Goal: Transaction & Acquisition: Book appointment/travel/reservation

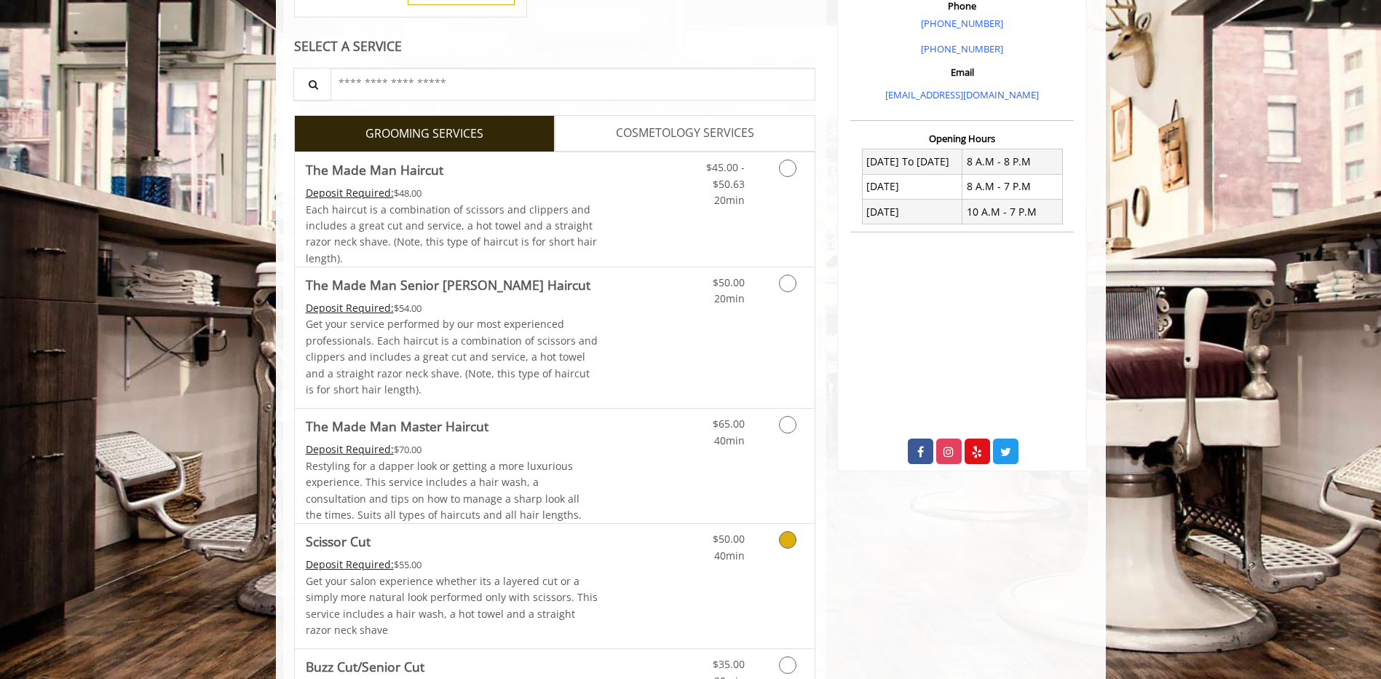
scroll to position [437, 0]
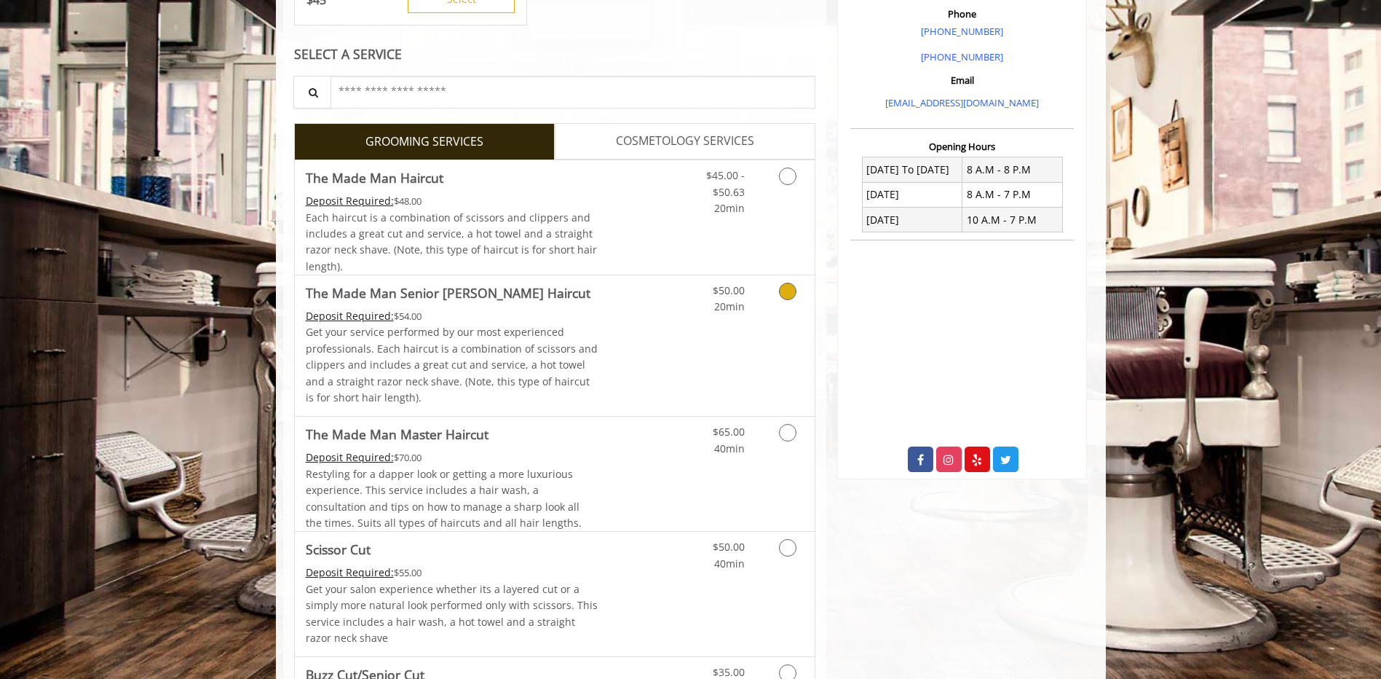
click at [780, 289] on icon "Grooming services" at bounding box center [787, 290] width 17 height 17
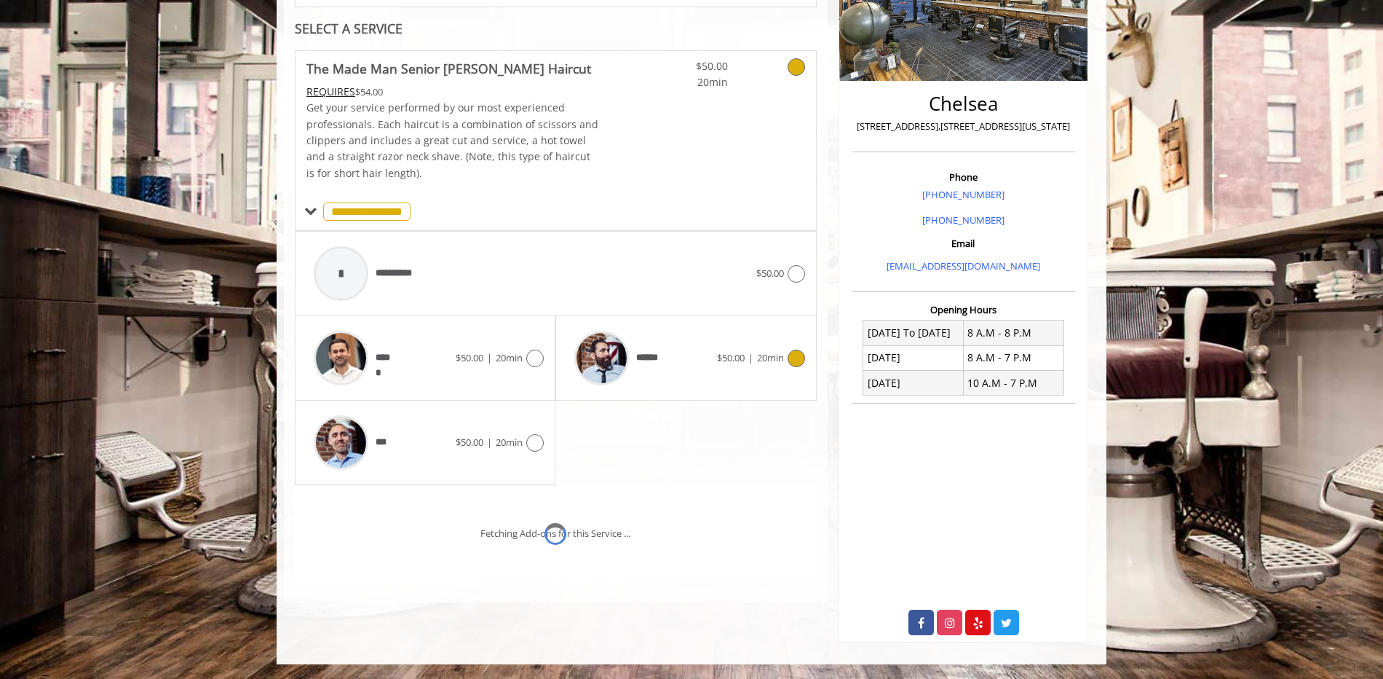
scroll to position [295, 0]
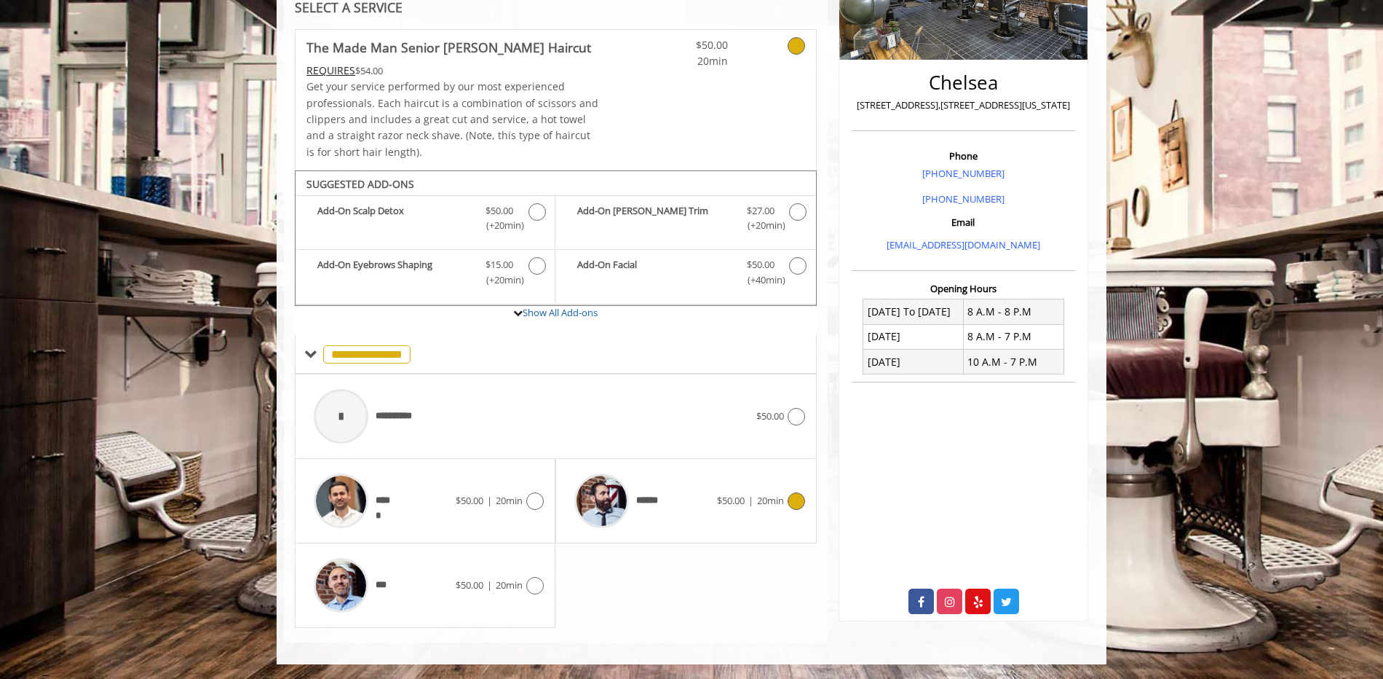
click at [791, 500] on icon at bounding box center [796, 500] width 17 height 17
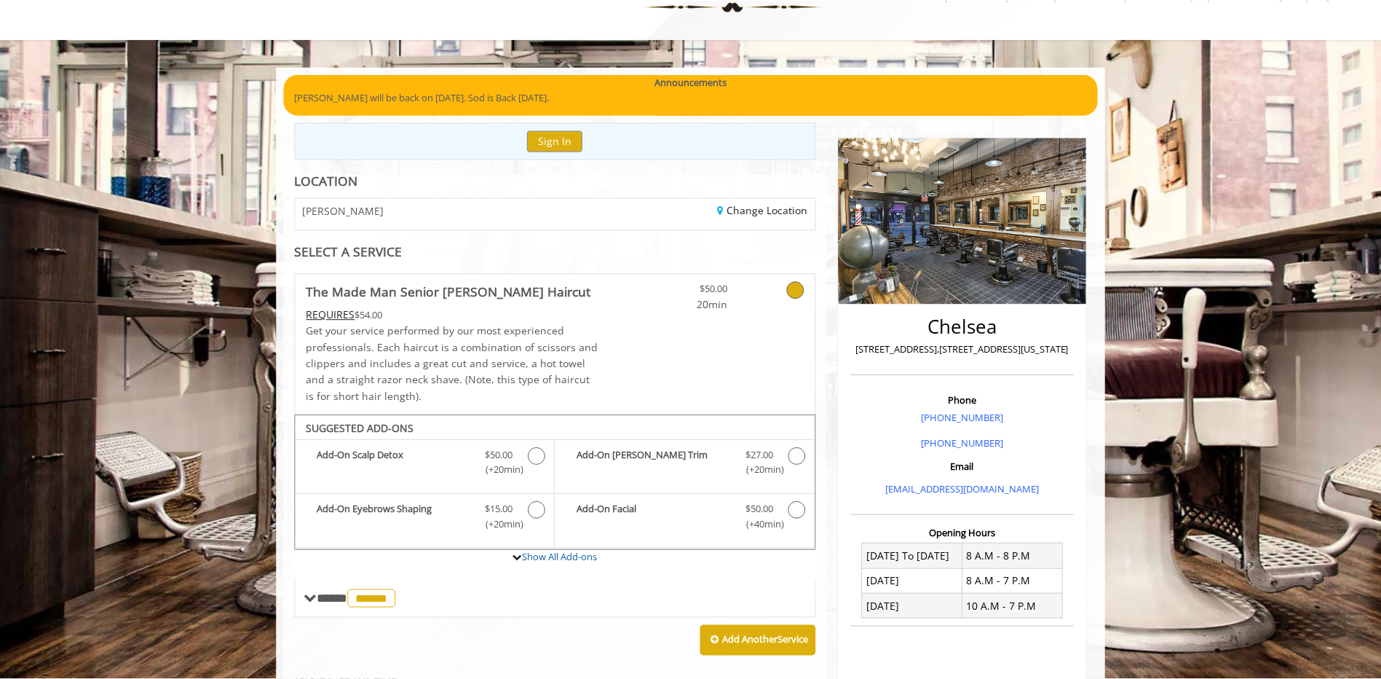
scroll to position [0, 0]
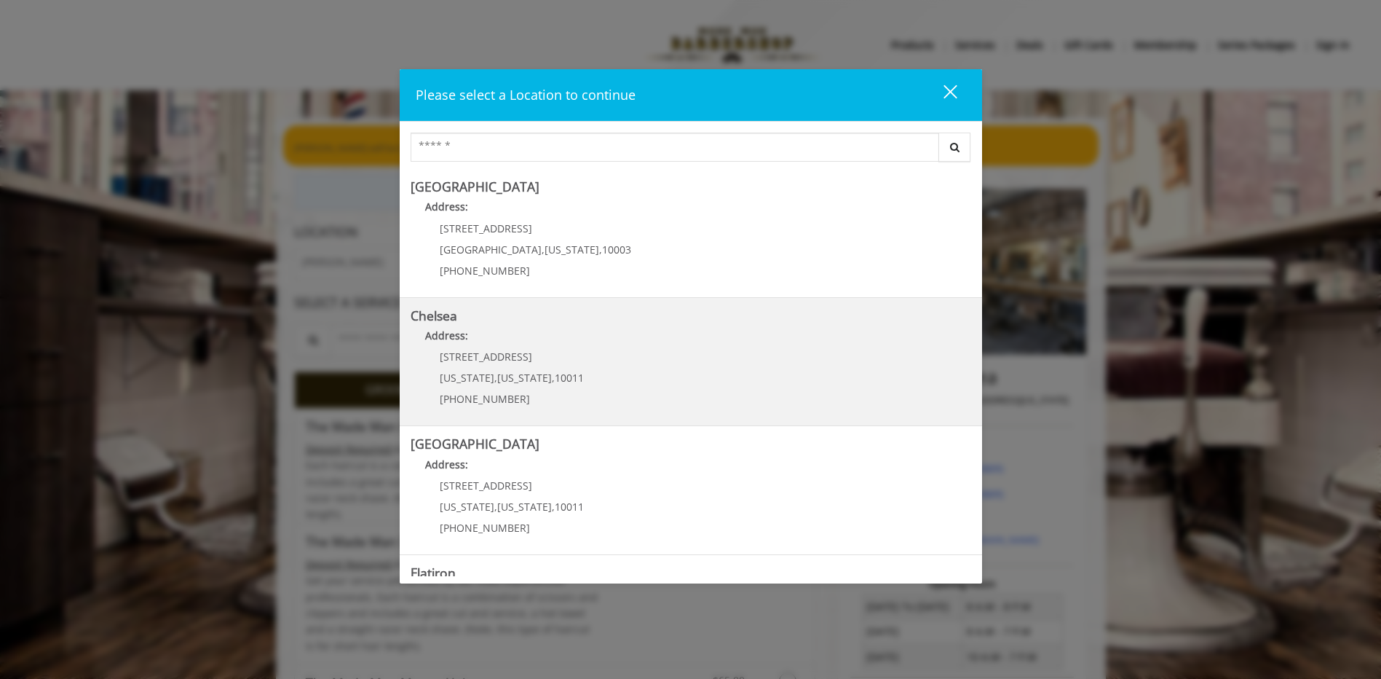
click at [566, 372] on span "10011" at bounding box center [569, 378] width 29 height 14
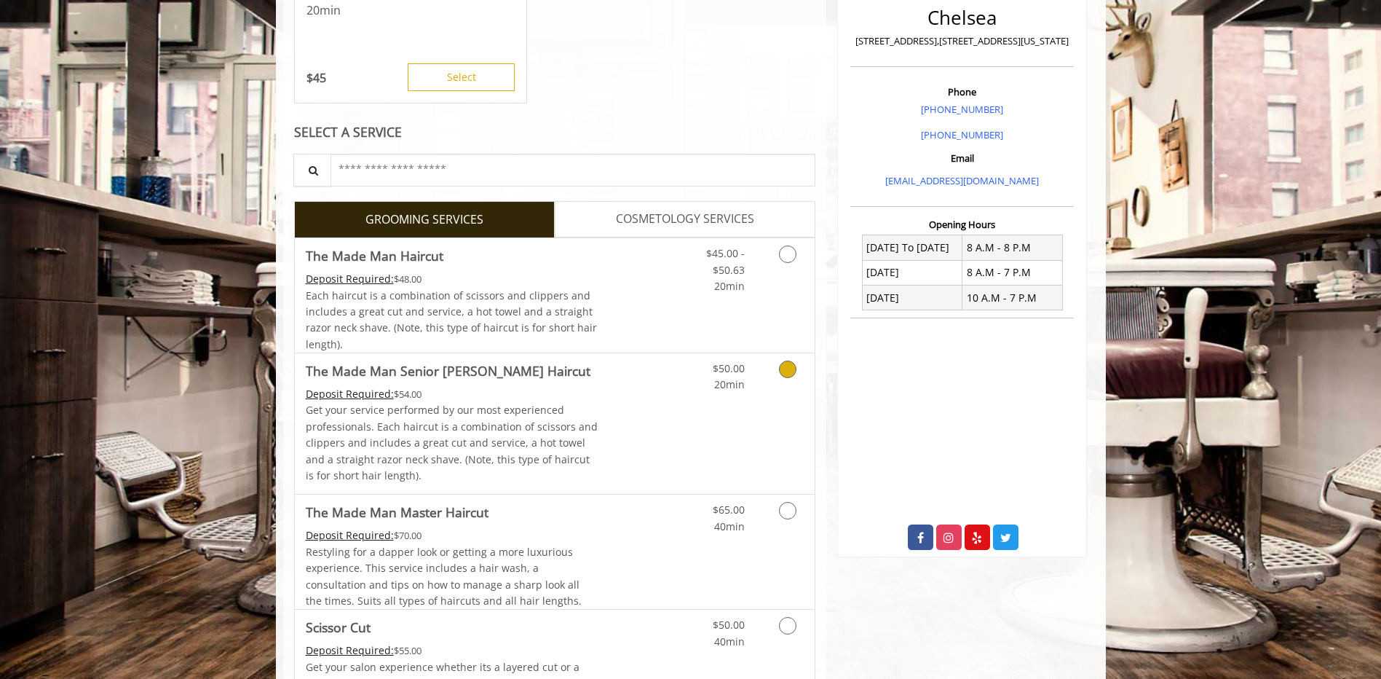
scroll to position [364, 0]
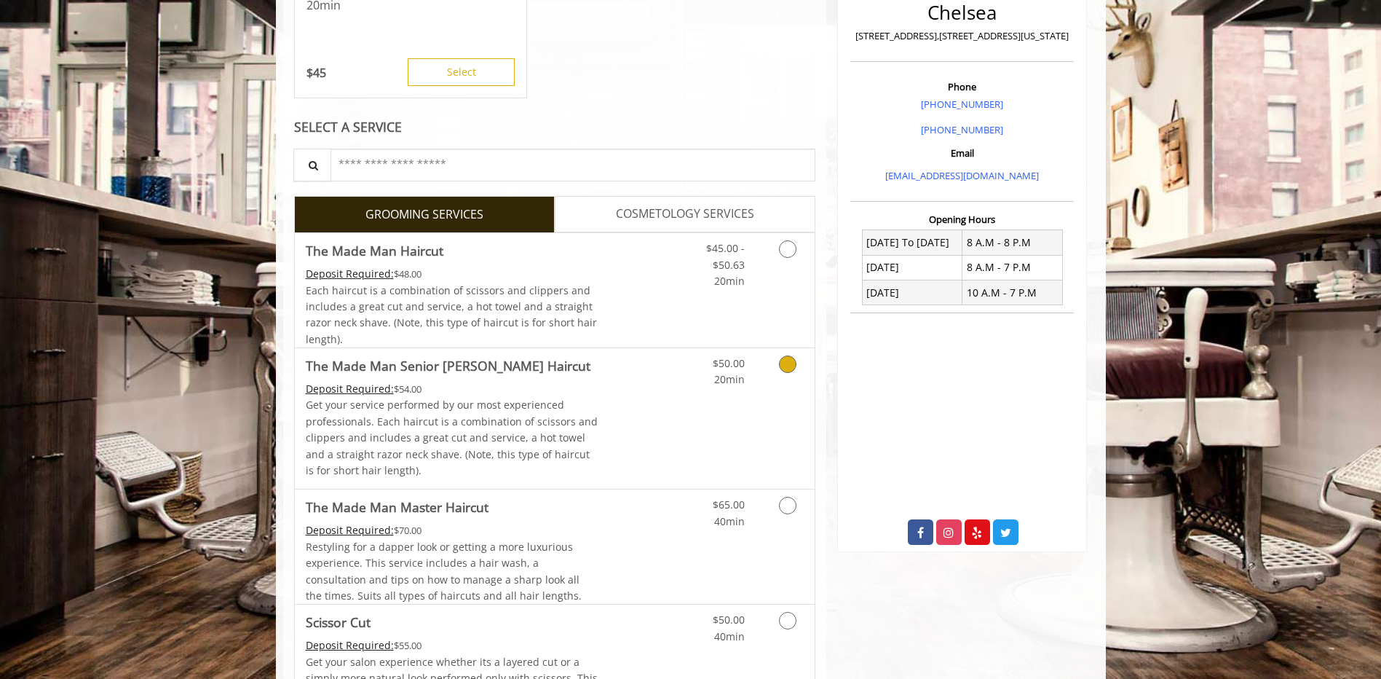
click at [775, 371] on link "Grooming services" at bounding box center [785, 368] width 37 height 40
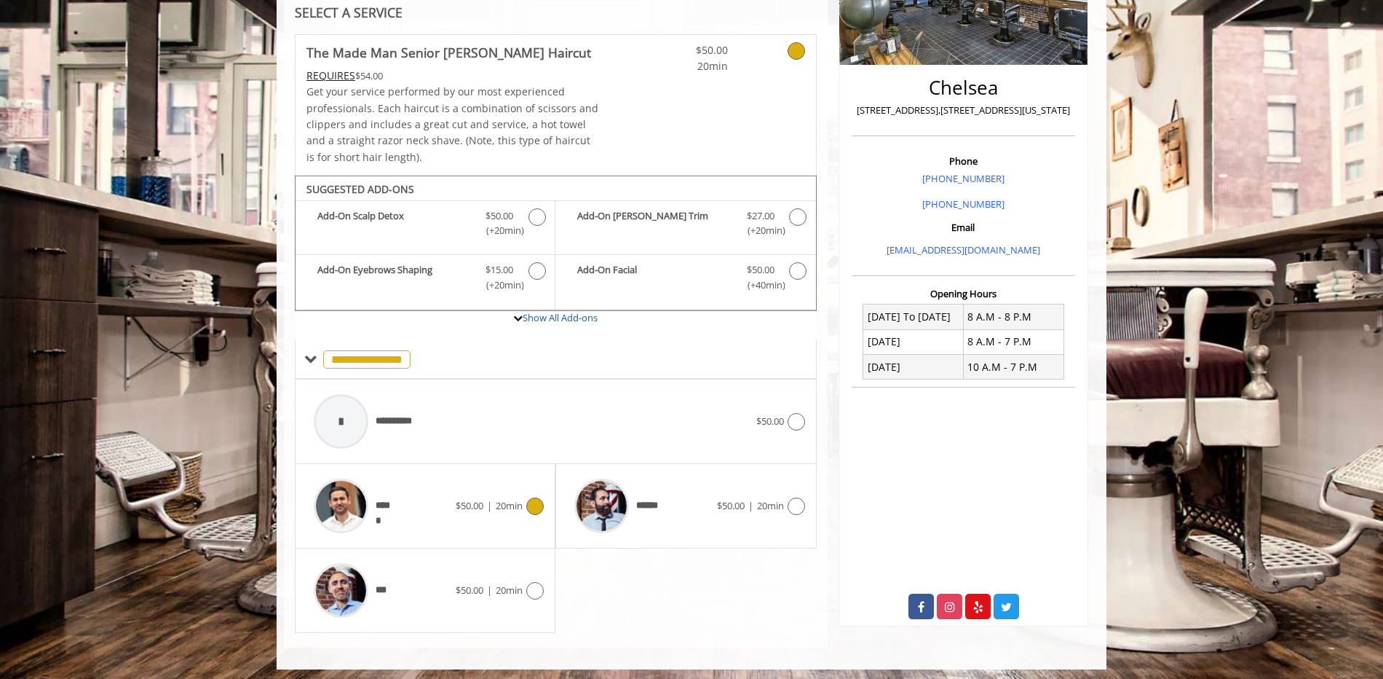
scroll to position [295, 0]
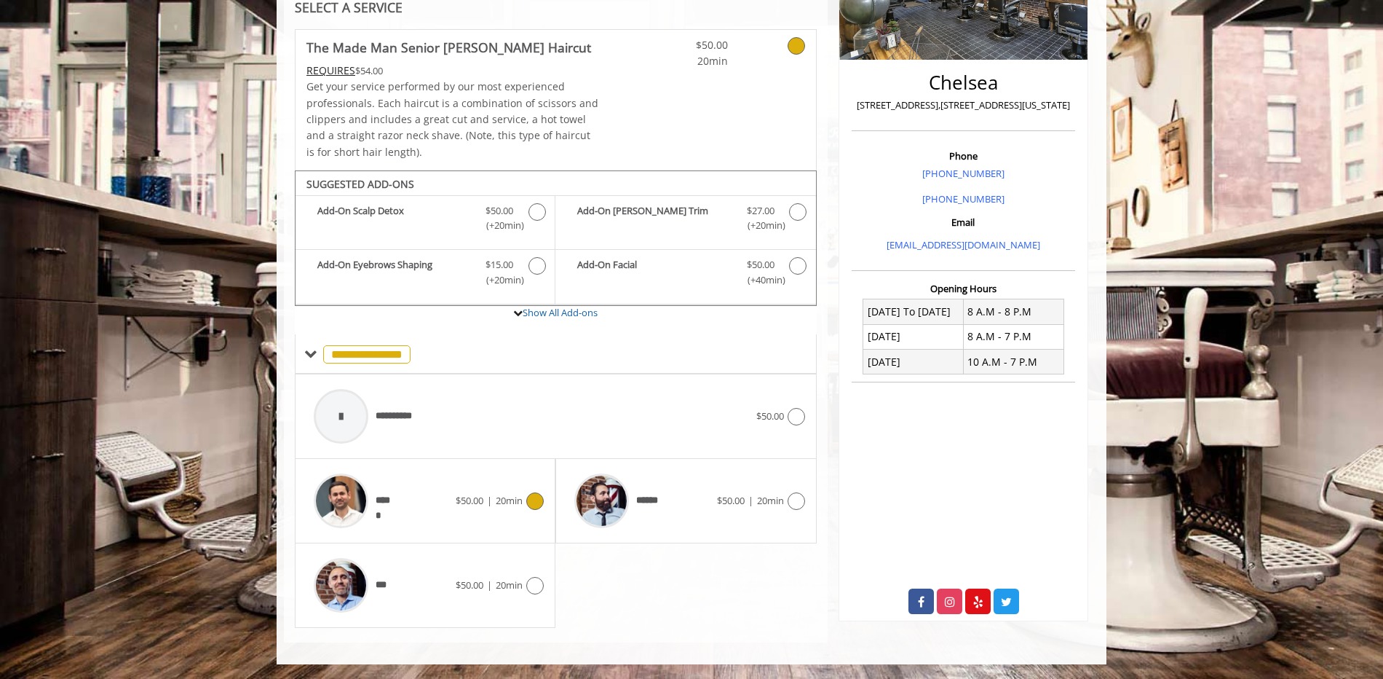
click at [535, 499] on icon at bounding box center [534, 500] width 17 height 17
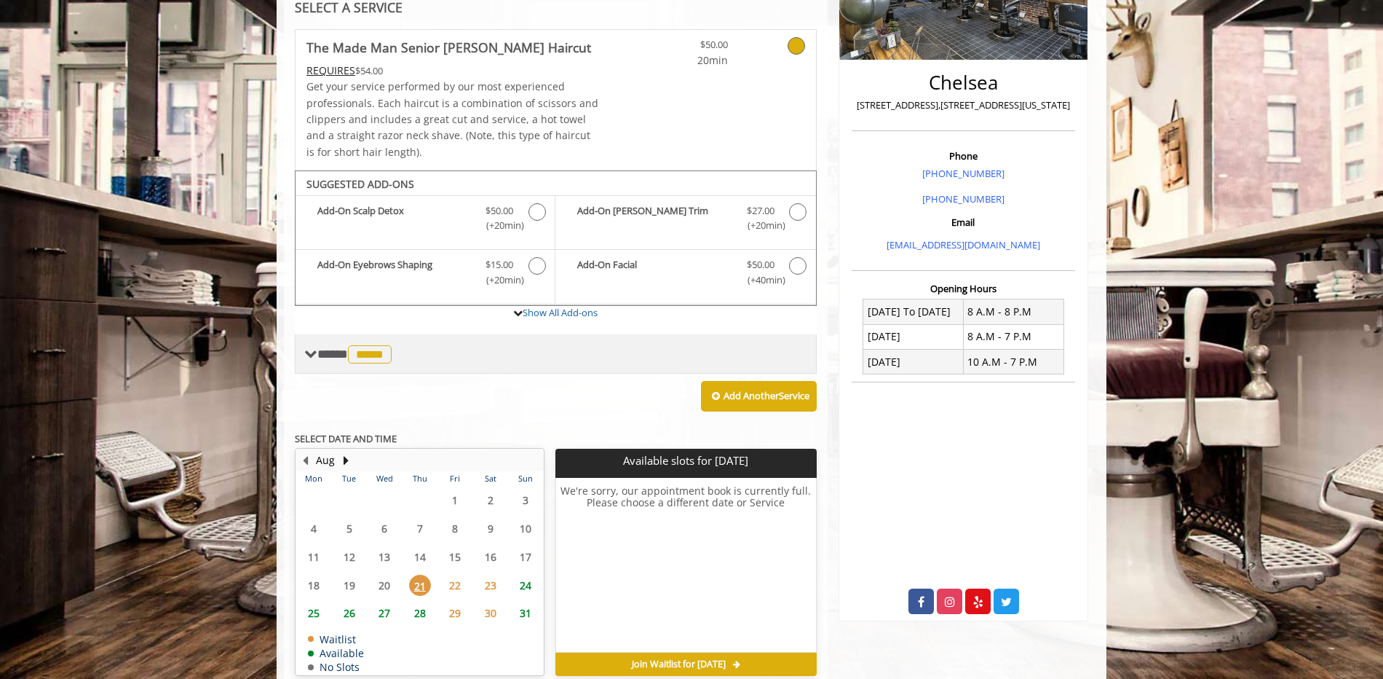
click at [332, 352] on div "**** ***** ********" at bounding box center [349, 353] width 91 height 21
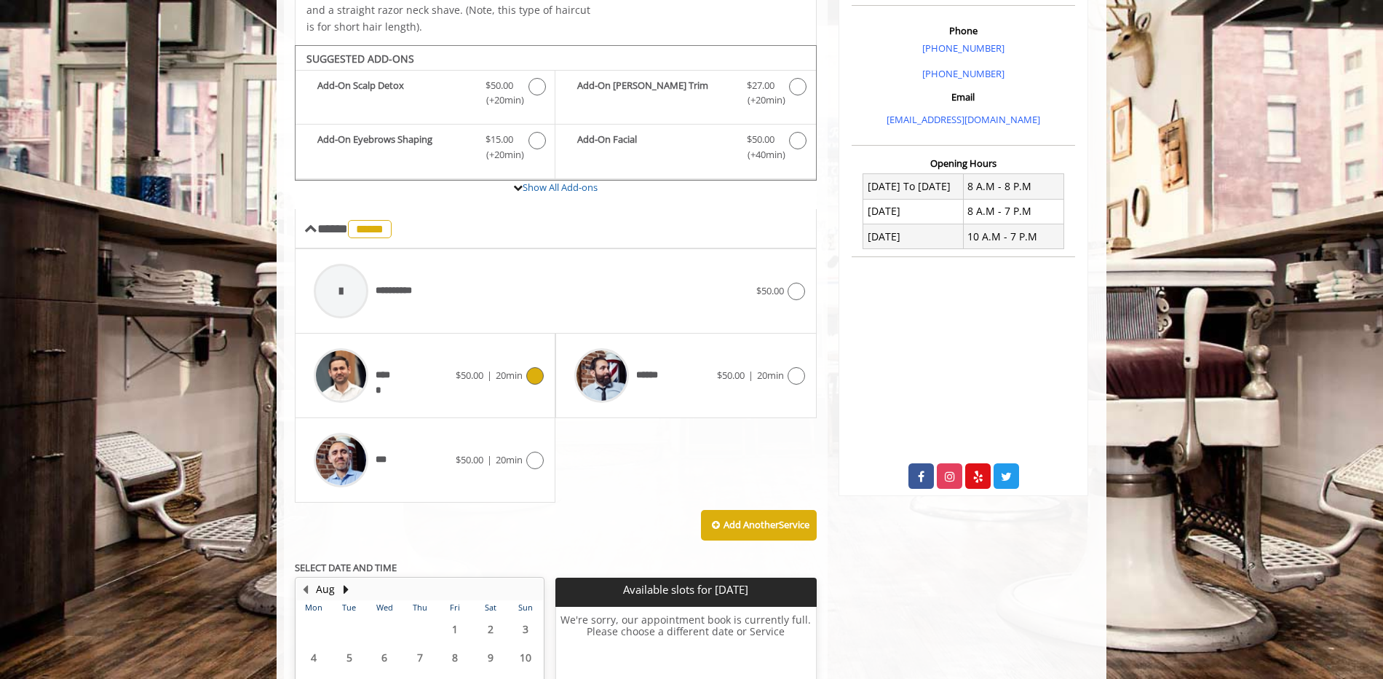
scroll to position [466, 0]
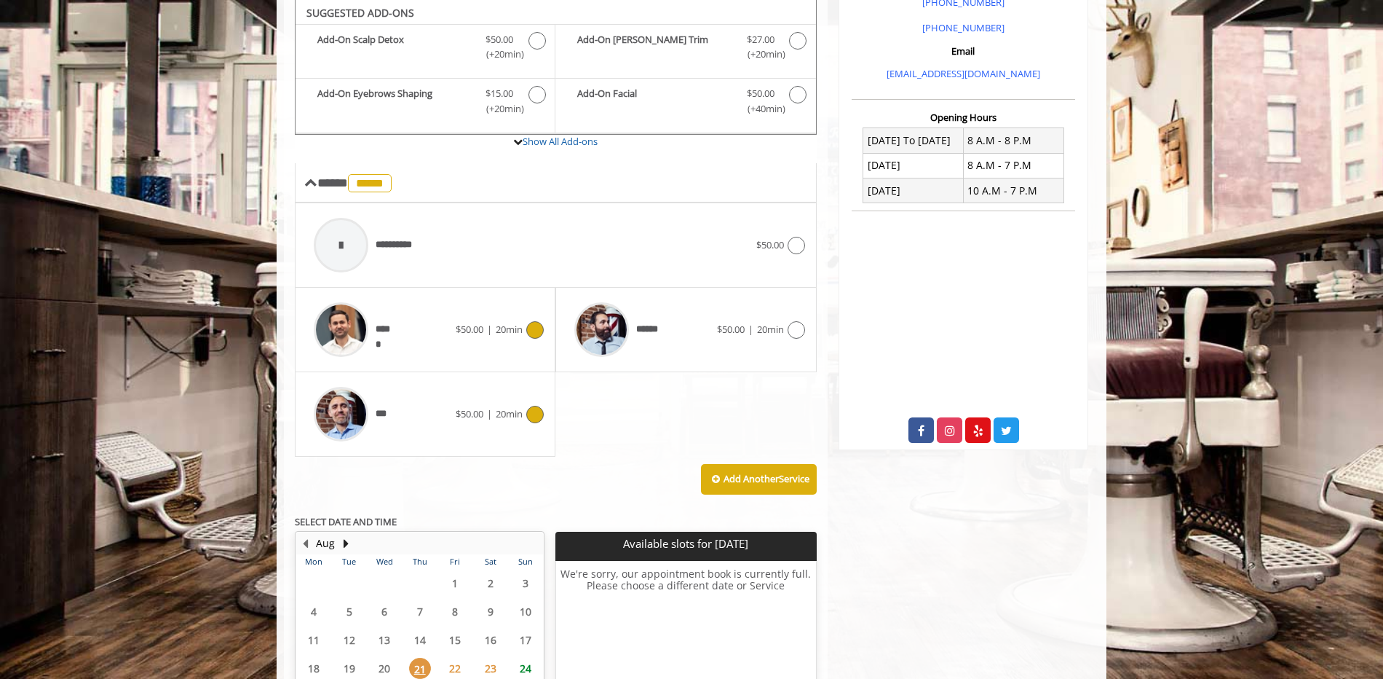
click at [531, 406] on div at bounding box center [533, 414] width 21 height 17
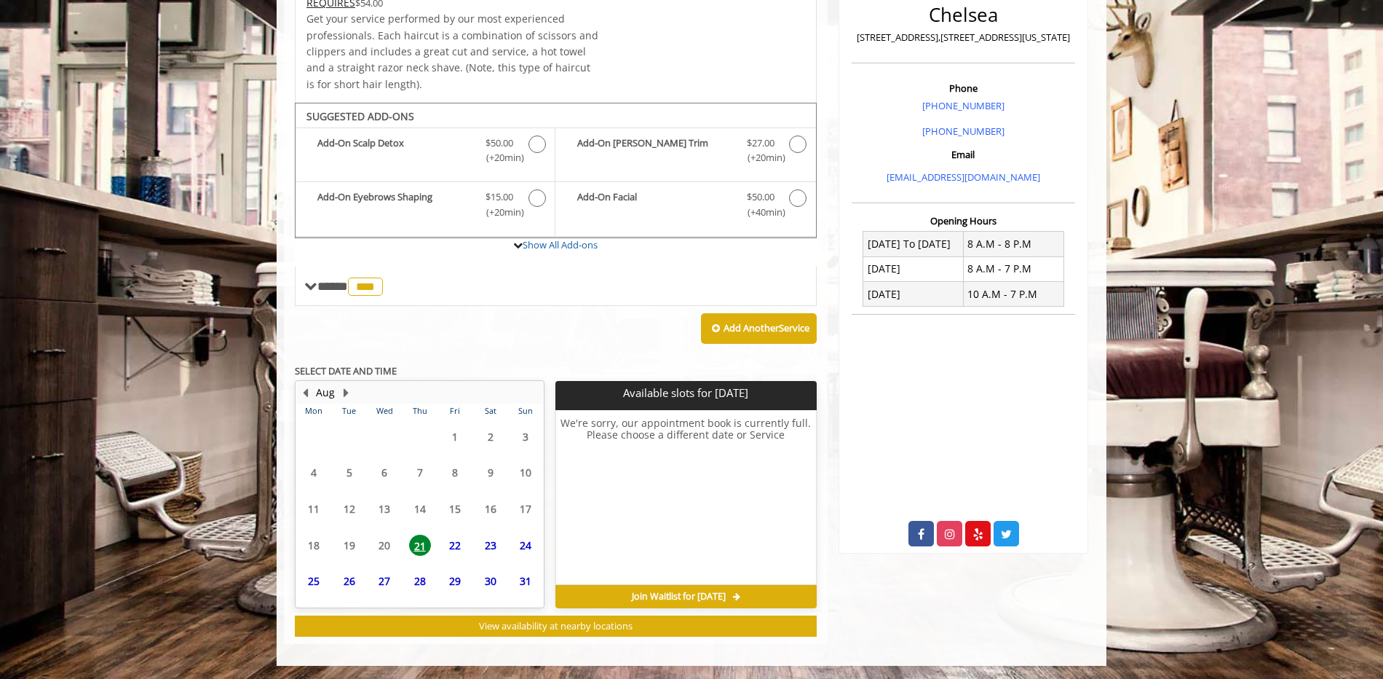
scroll to position [364, 0]
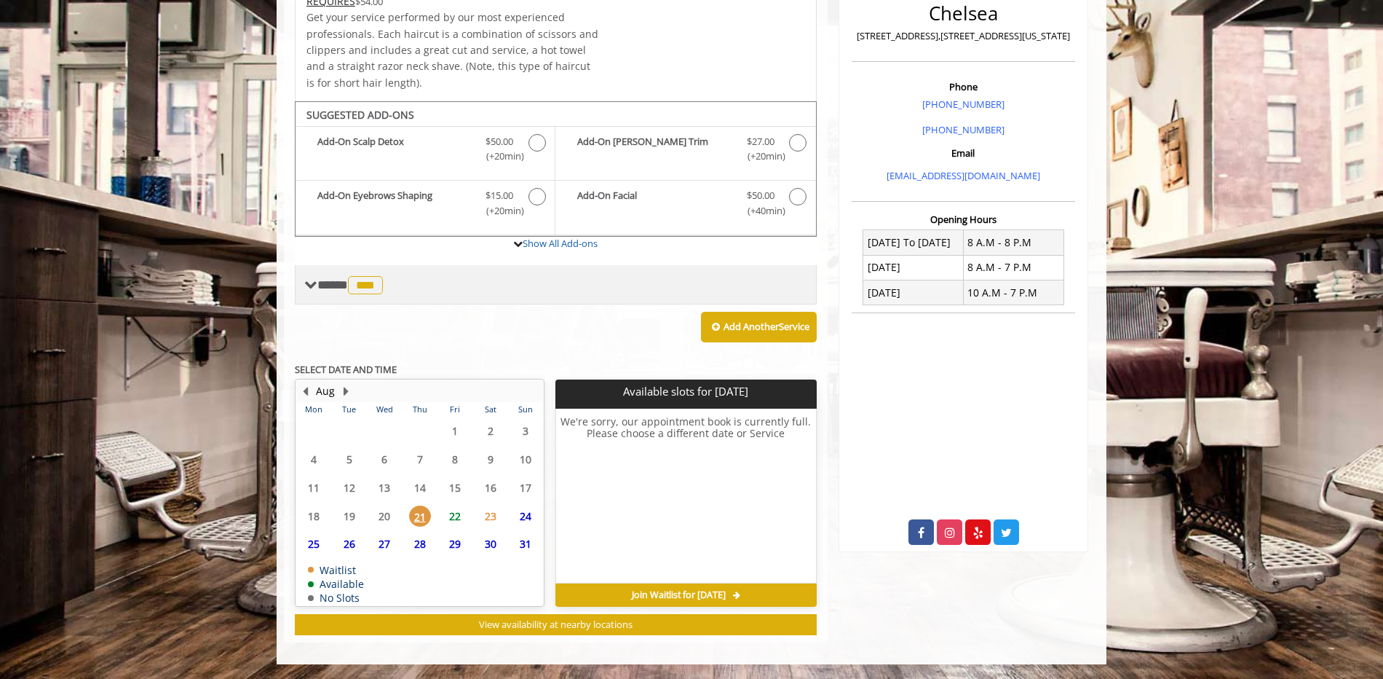
click at [317, 280] on span at bounding box center [310, 284] width 13 height 13
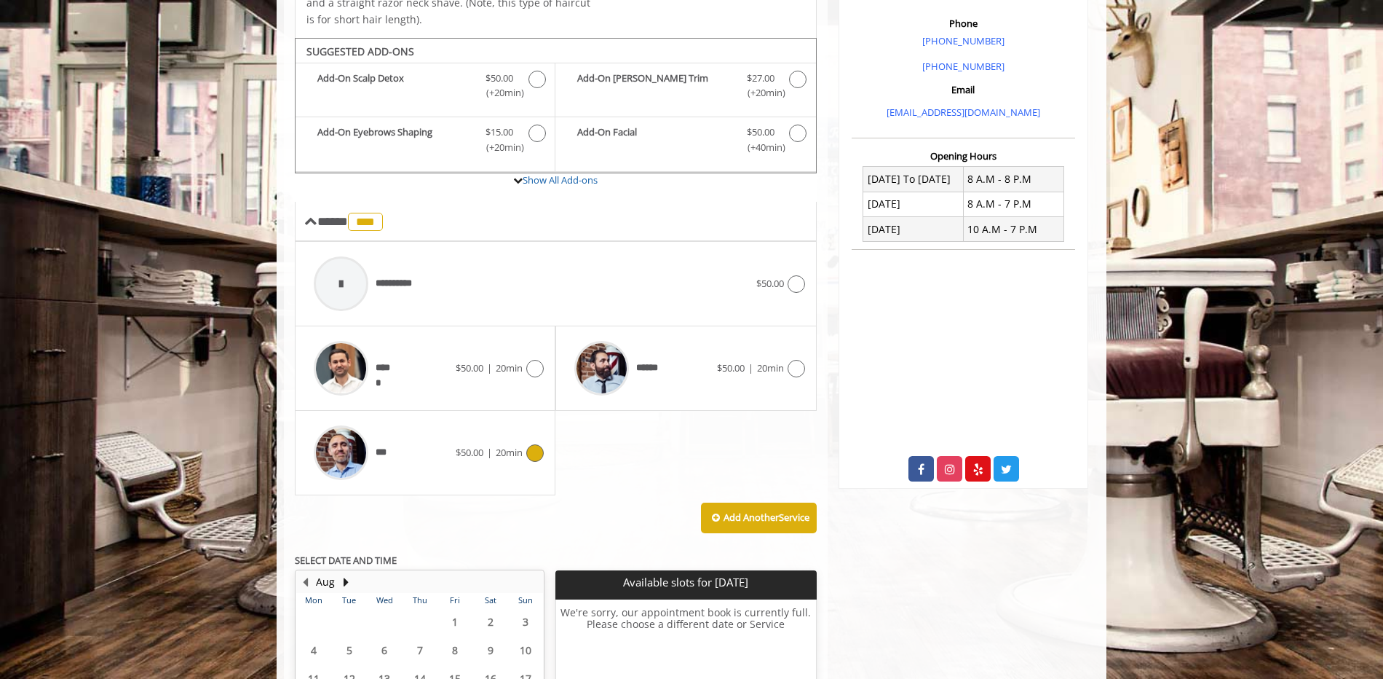
click at [765, 426] on div "**********" at bounding box center [556, 368] width 522 height 253
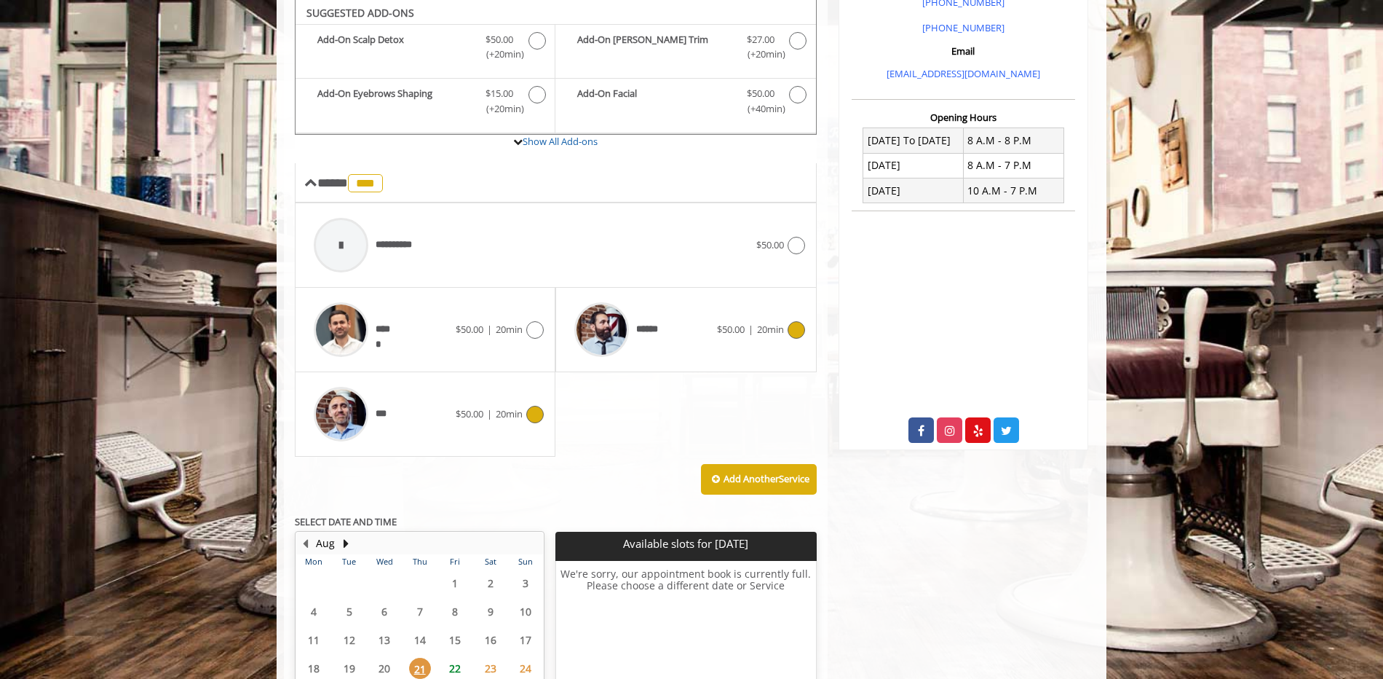
click at [791, 336] on icon at bounding box center [796, 329] width 17 height 17
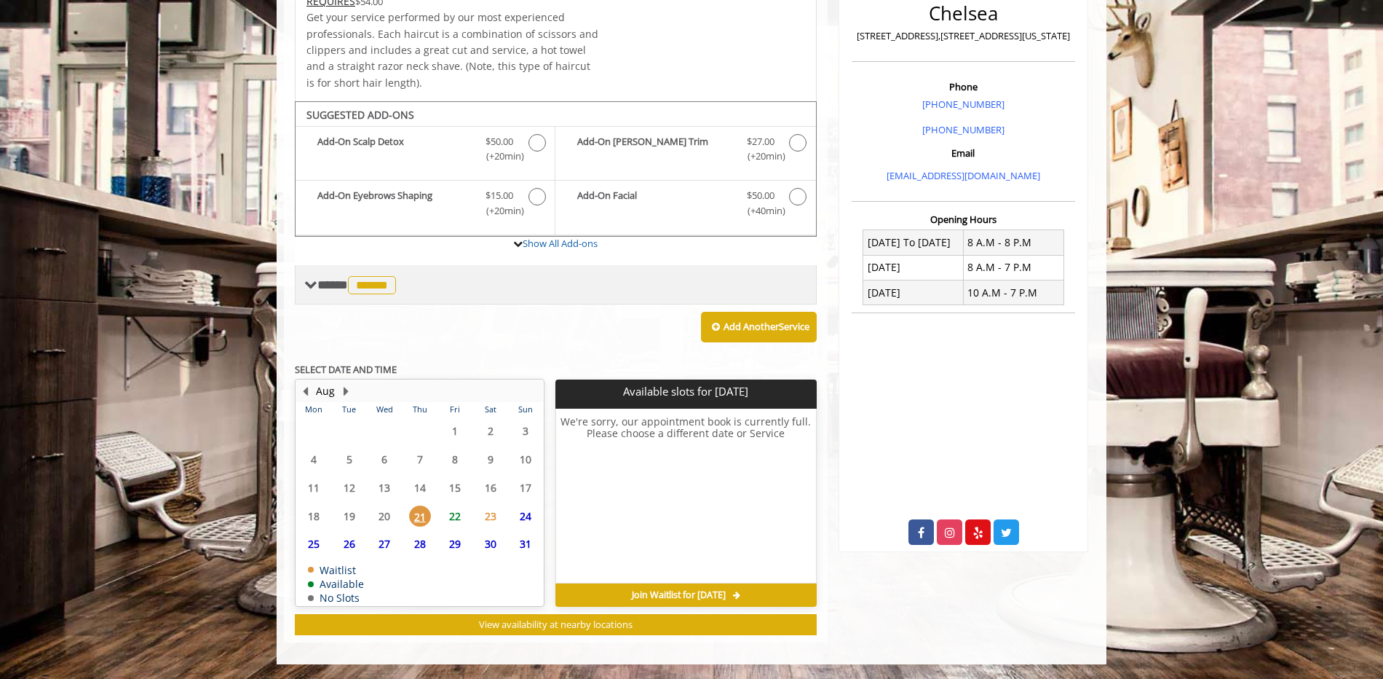
click at [311, 273] on div "**** ****** ********" at bounding box center [556, 284] width 522 height 39
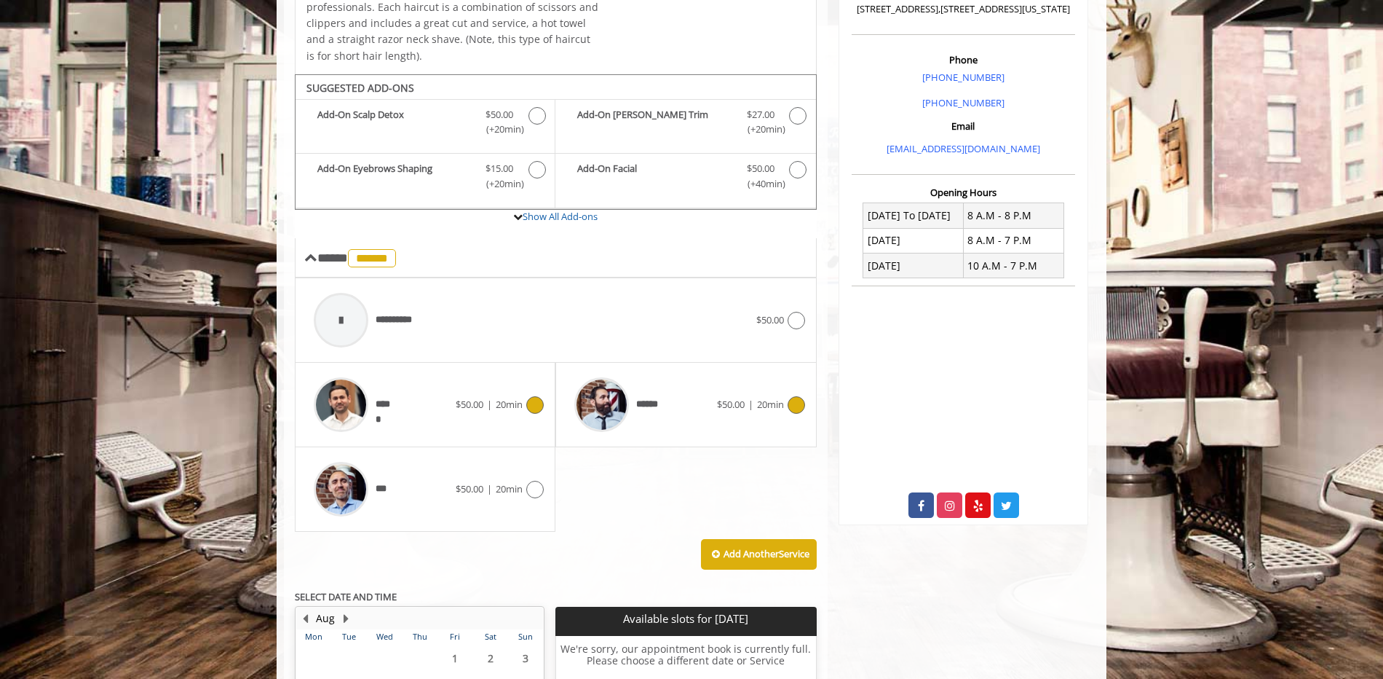
click at [523, 437] on div "***** $50.00 | 20min" at bounding box center [425, 404] width 237 height 69
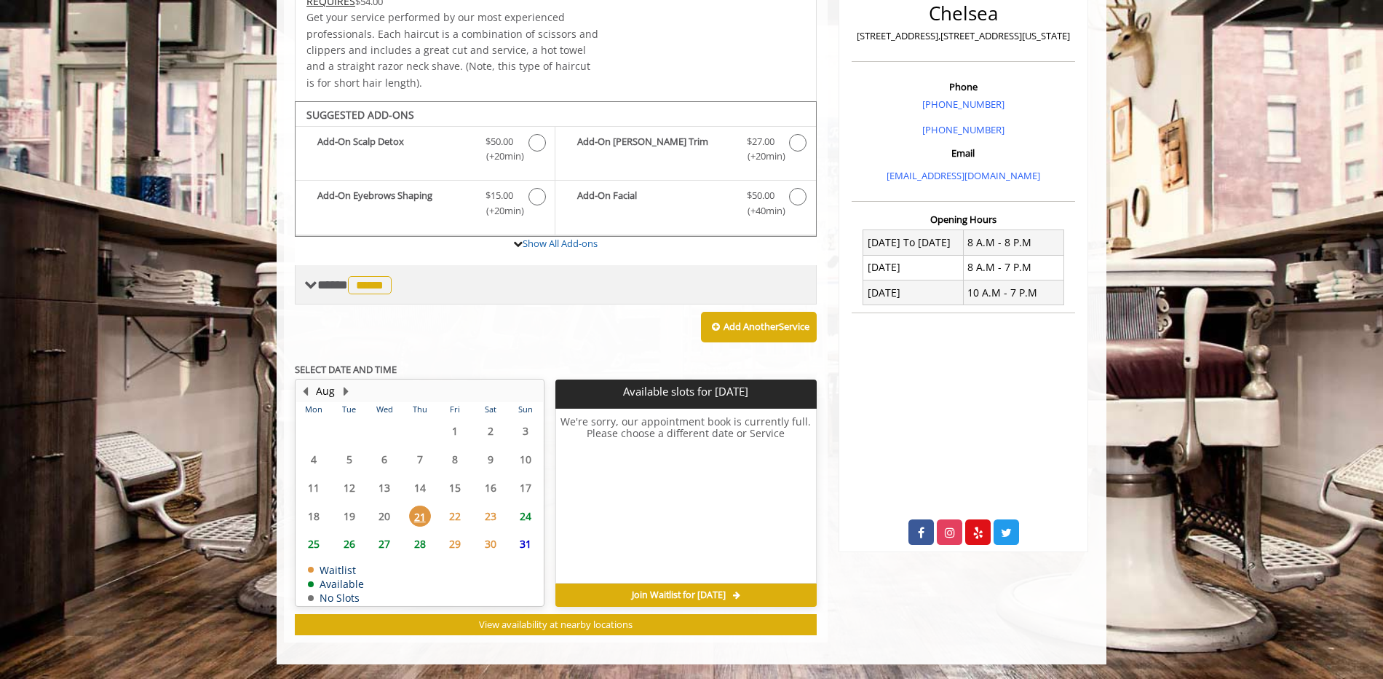
click at [341, 288] on span "**** ***** ********" at bounding box center [356, 284] width 78 height 13
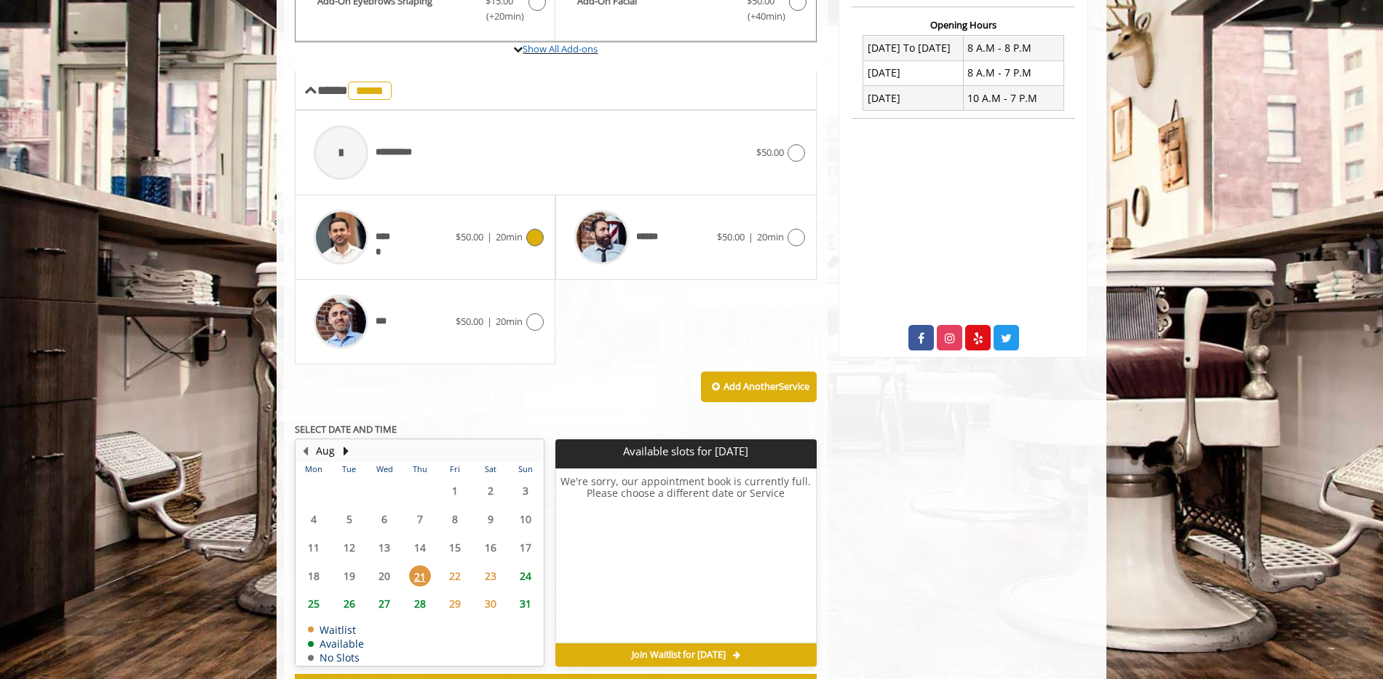
scroll to position [311, 0]
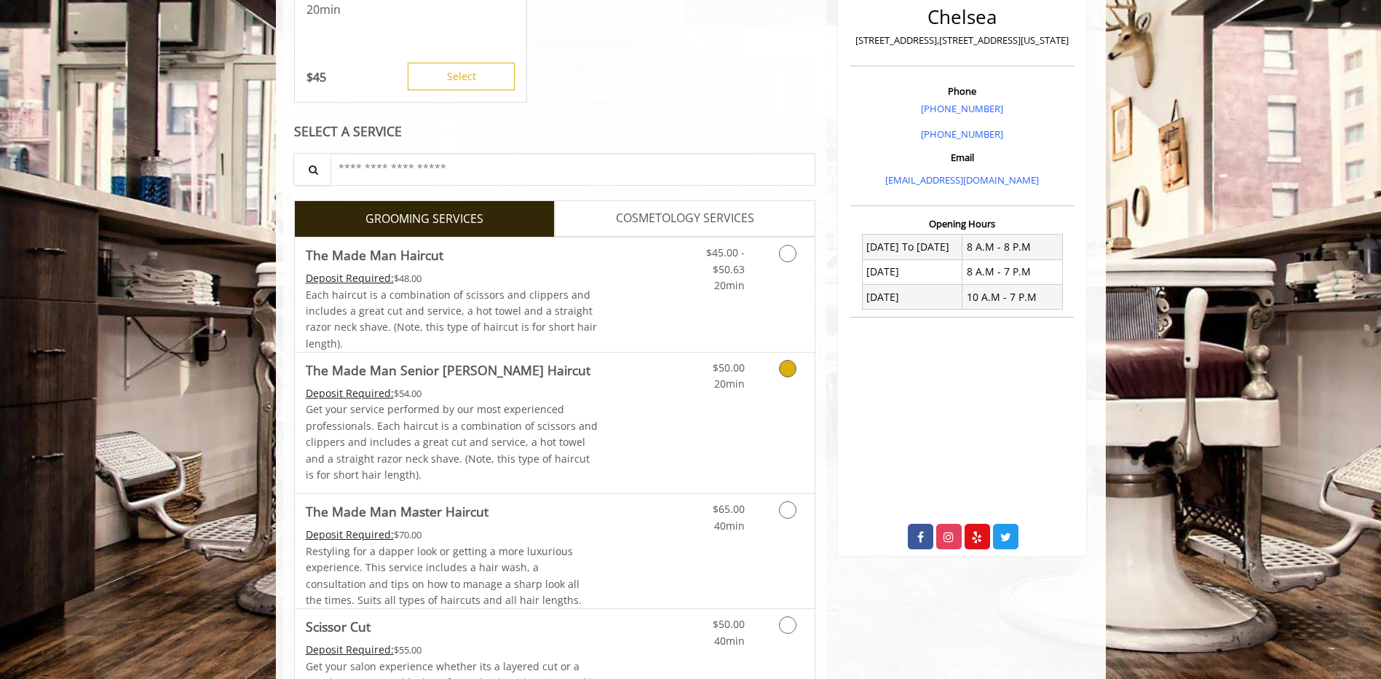
scroll to position [364, 0]
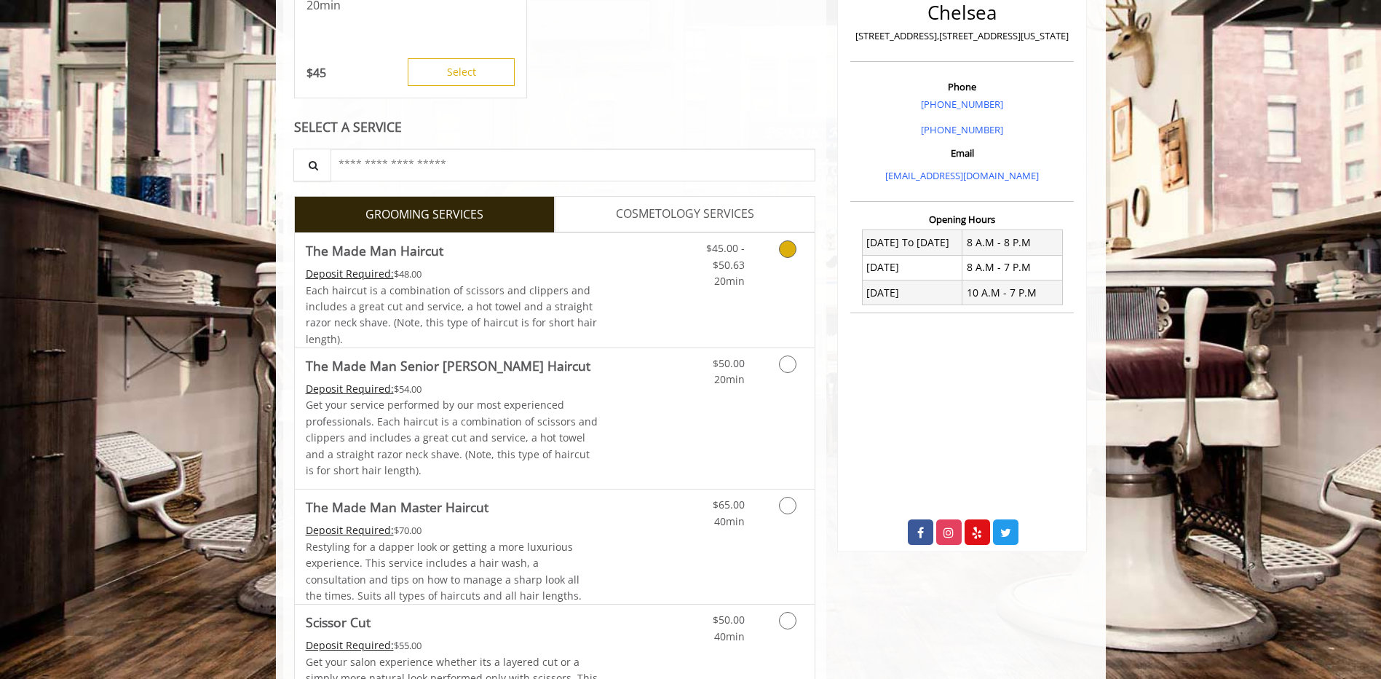
click at [676, 283] on div "$45.00 - $50.63 20min" at bounding box center [714, 261] width 82 height 56
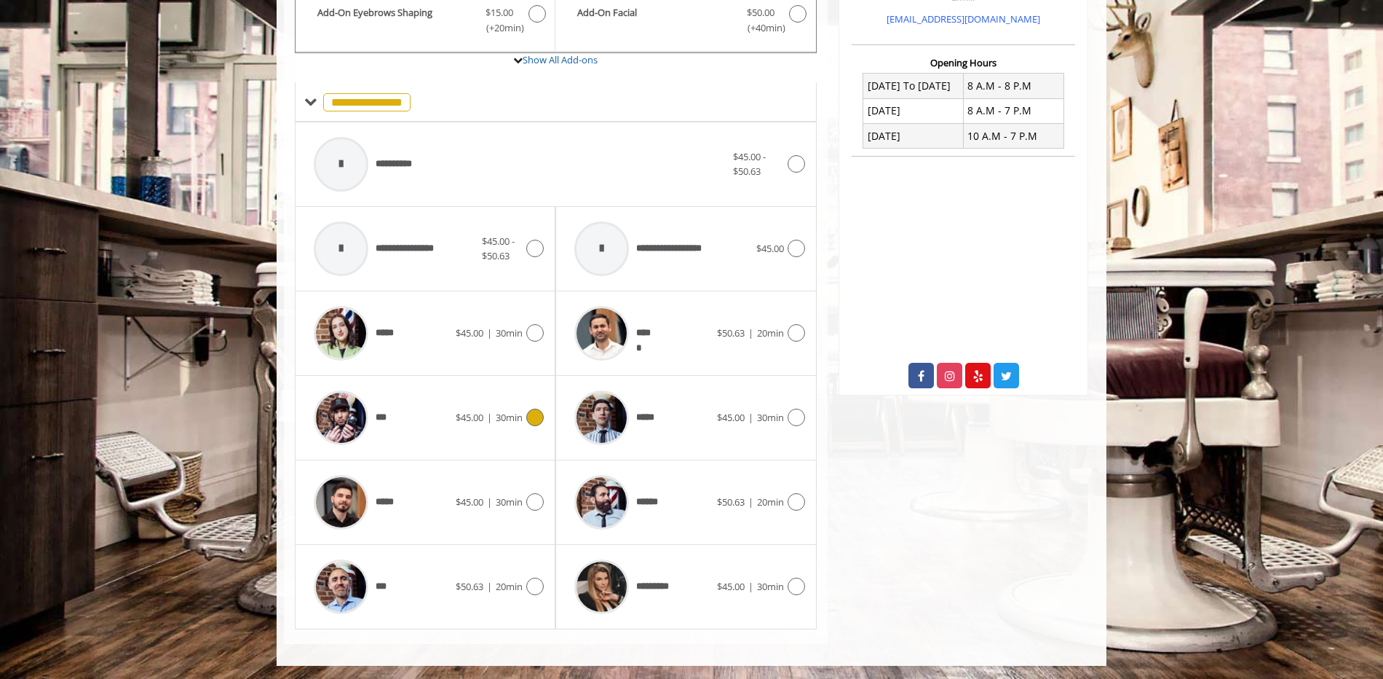
scroll to position [522, 0]
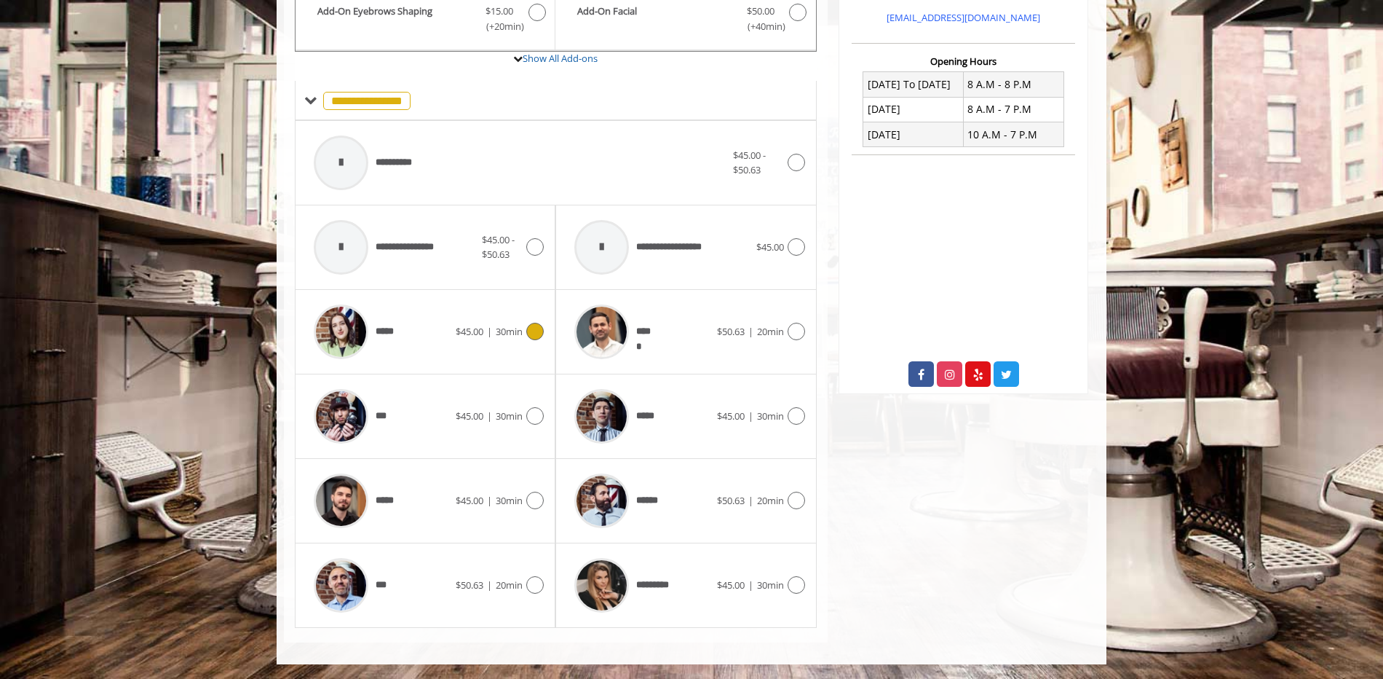
click at [535, 333] on icon at bounding box center [534, 331] width 17 height 17
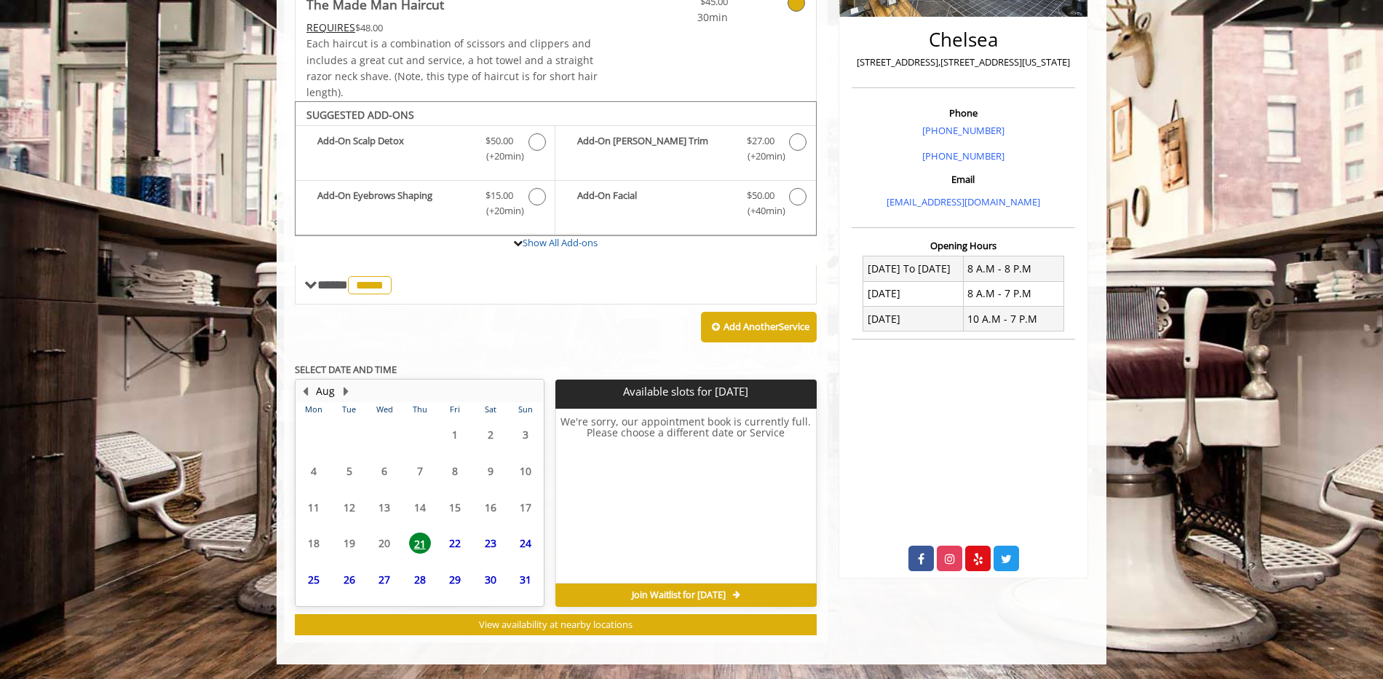
scroll to position [338, 0]
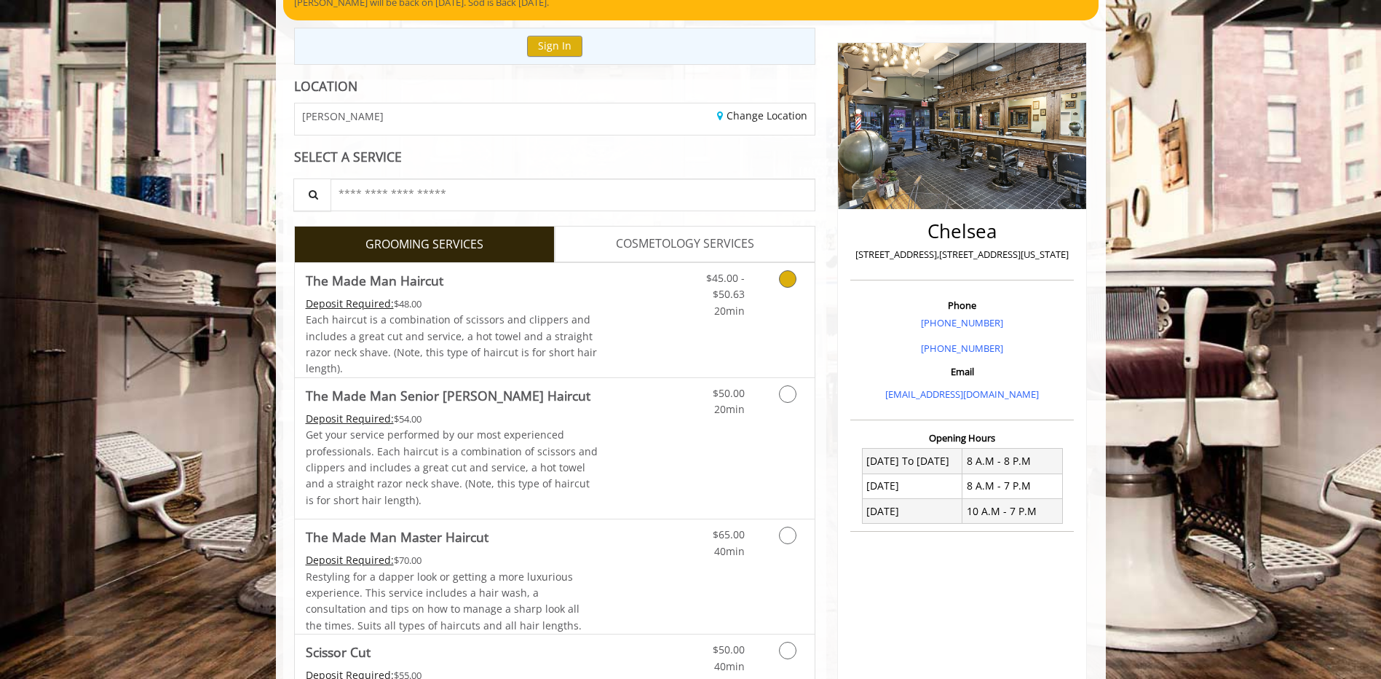
click at [645, 295] on link "Discounted Price" at bounding box center [641, 320] width 87 height 114
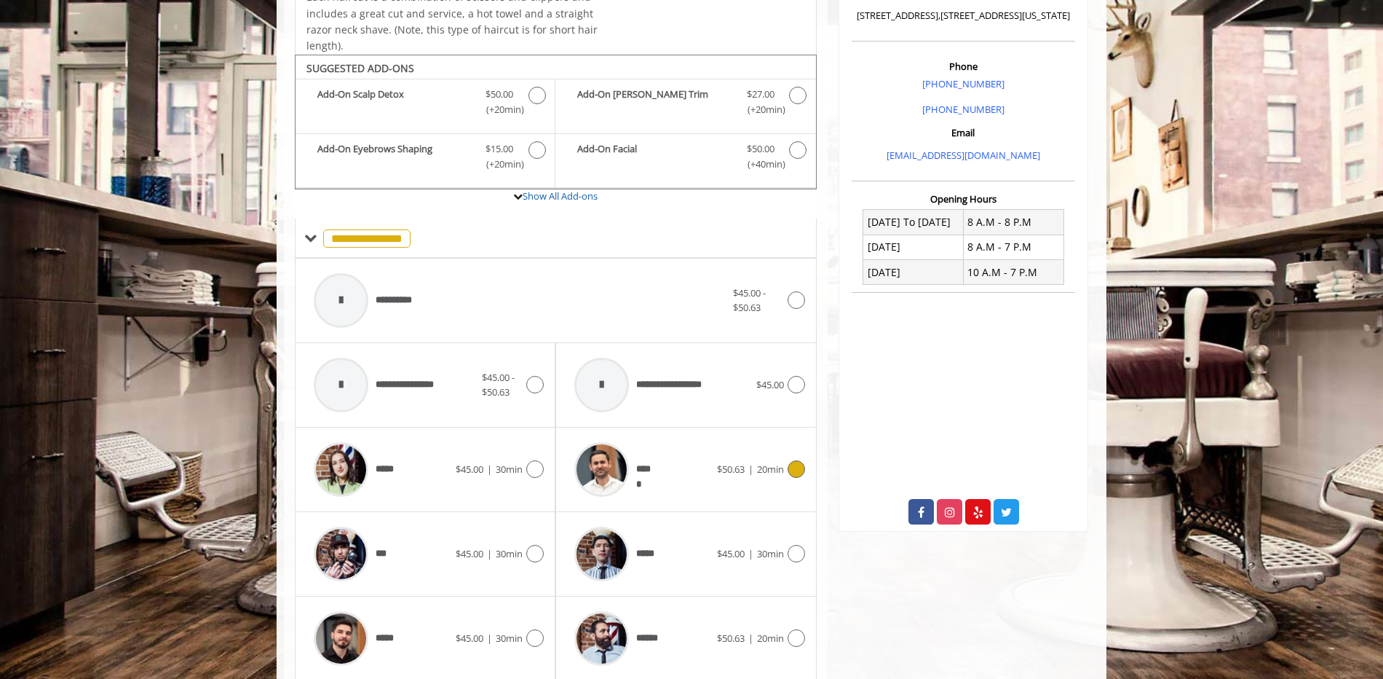
scroll to position [439, 0]
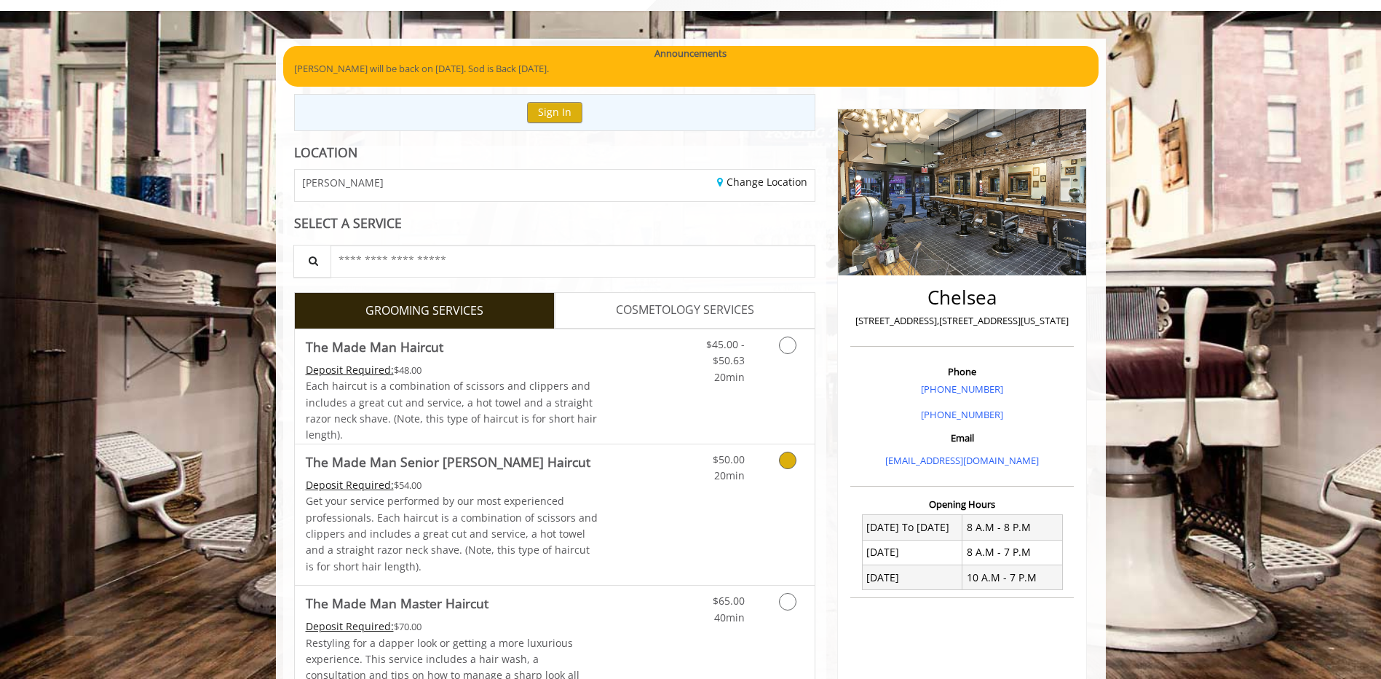
scroll to position [218, 0]
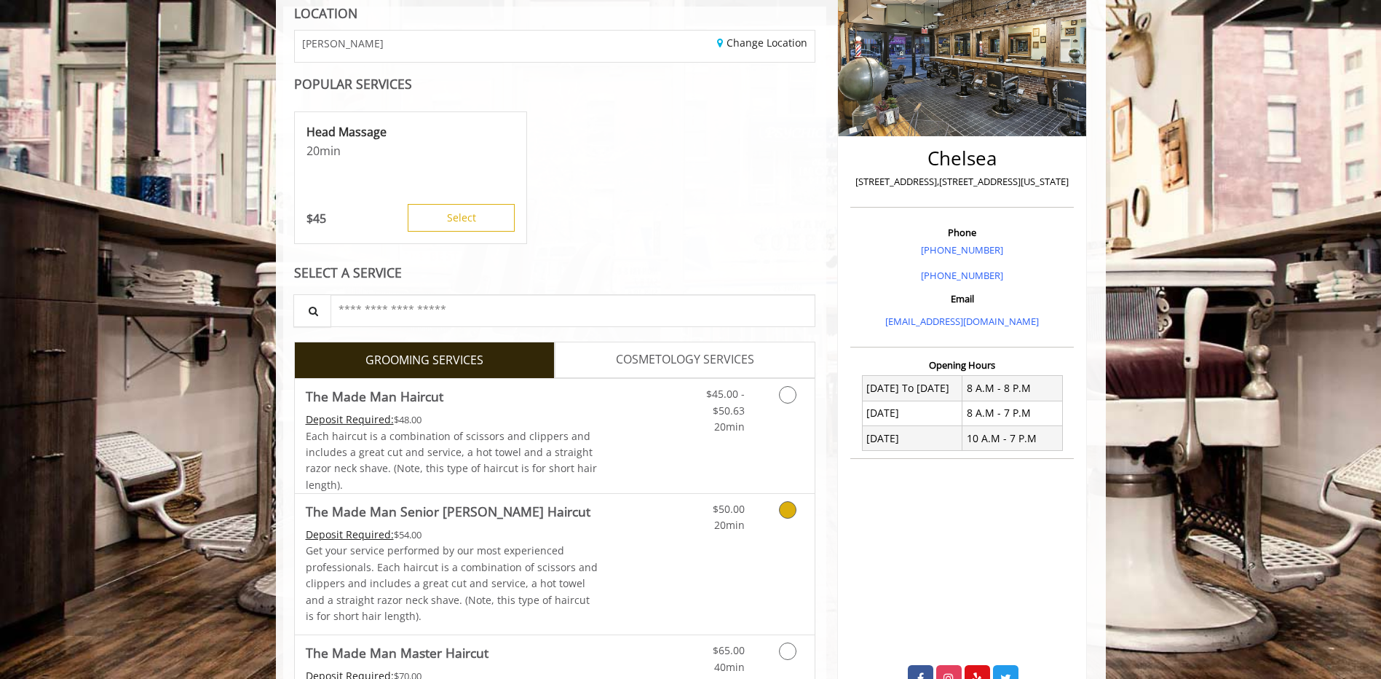
click at [620, 521] on link "Discounted Price" at bounding box center [641, 564] width 87 height 141
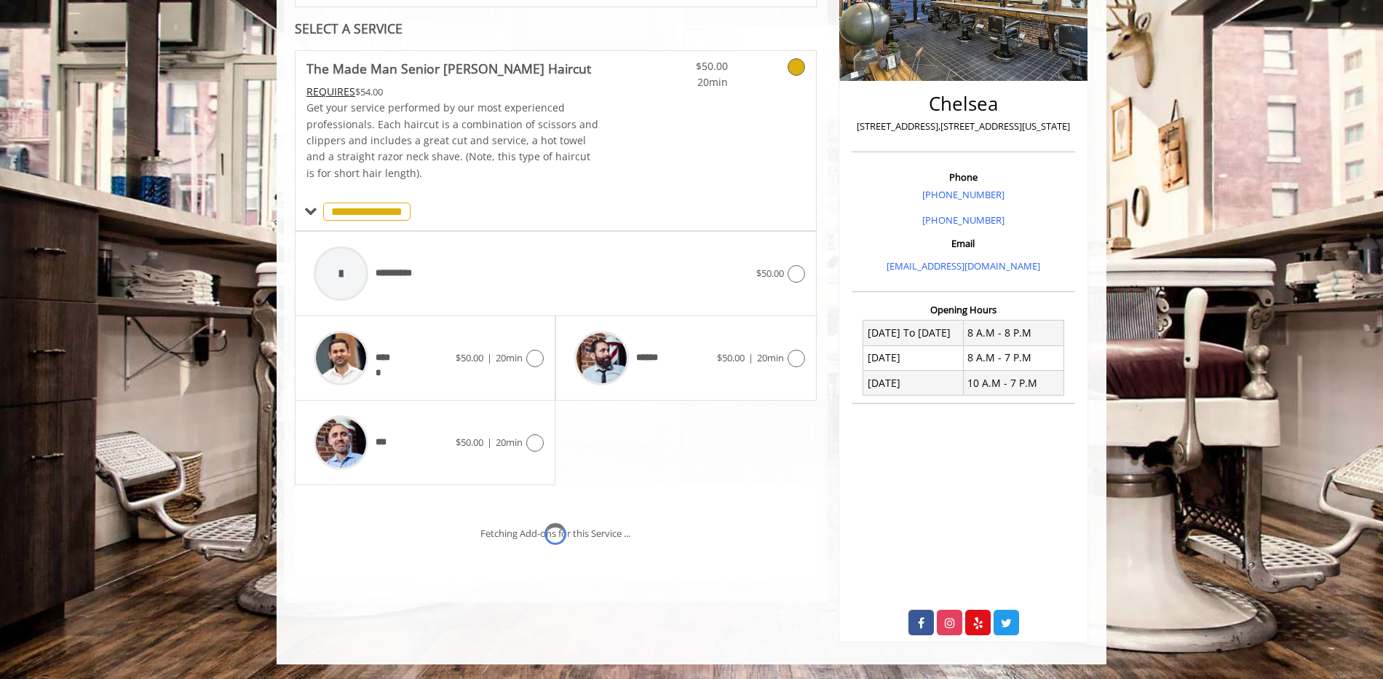
scroll to position [295, 0]
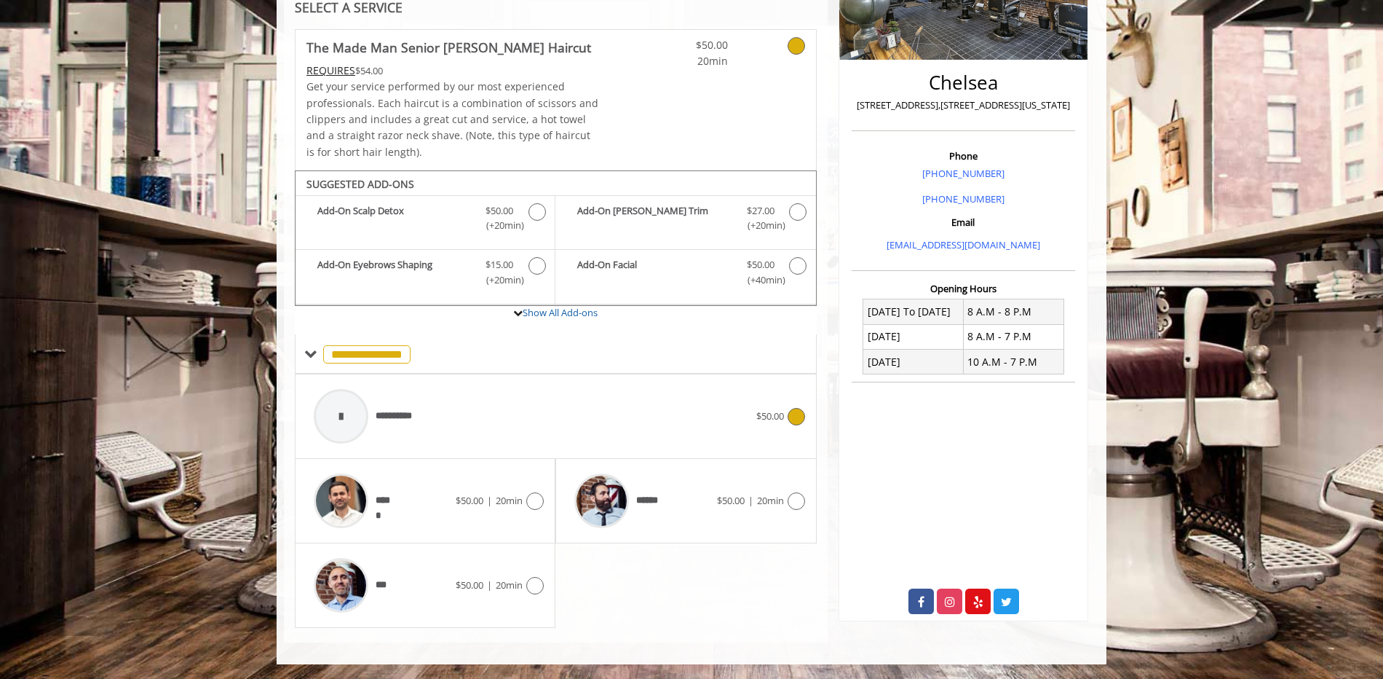
click at [746, 411] on div "**********" at bounding box center [532, 415] width 450 height 69
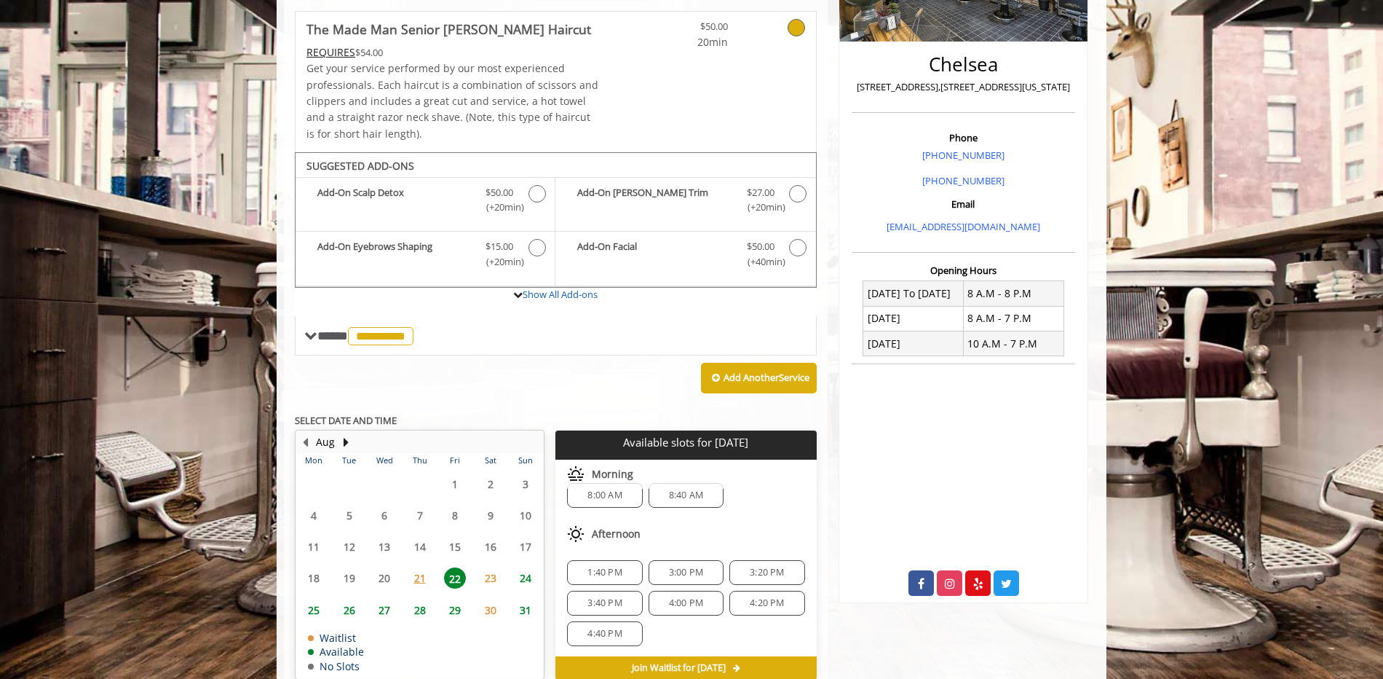
scroll to position [0, 0]
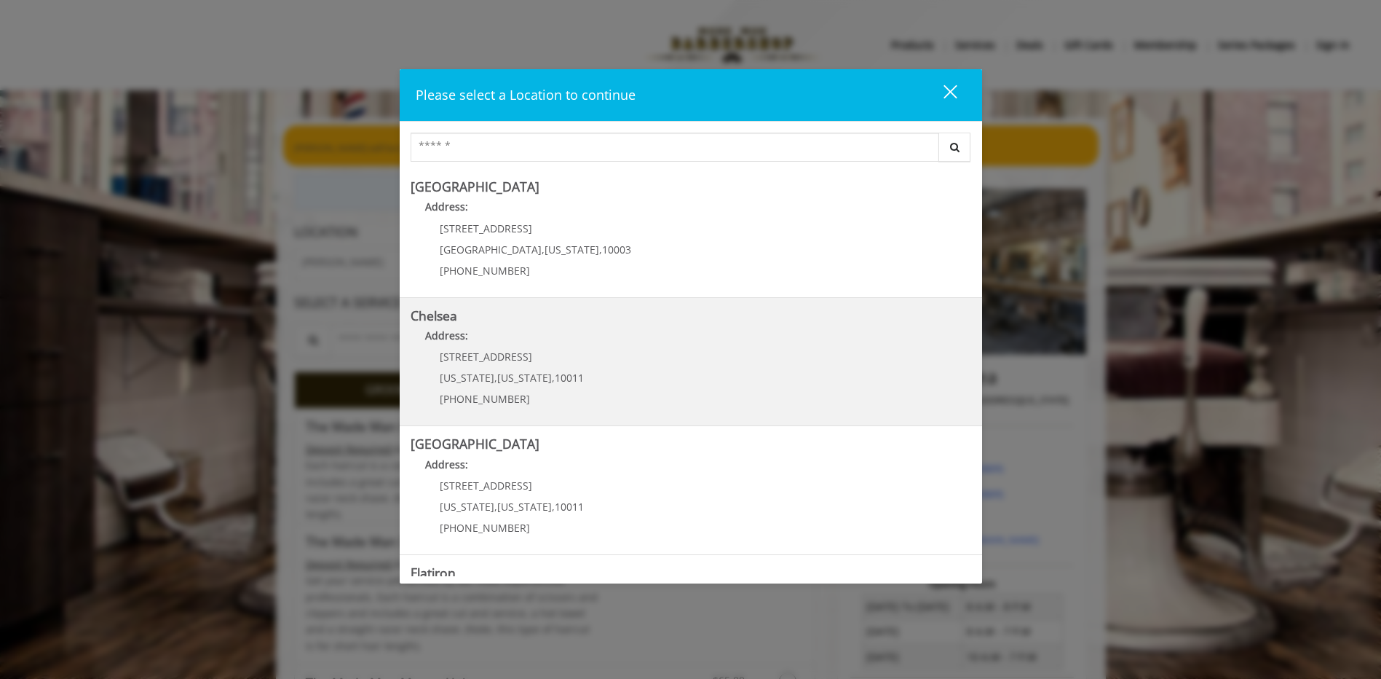
click at [597, 372] on link "Chelsea Address: 169/170 W 23rd St New York , New York , 10011 (917) 639-3902" at bounding box center [691, 362] width 561 height 106
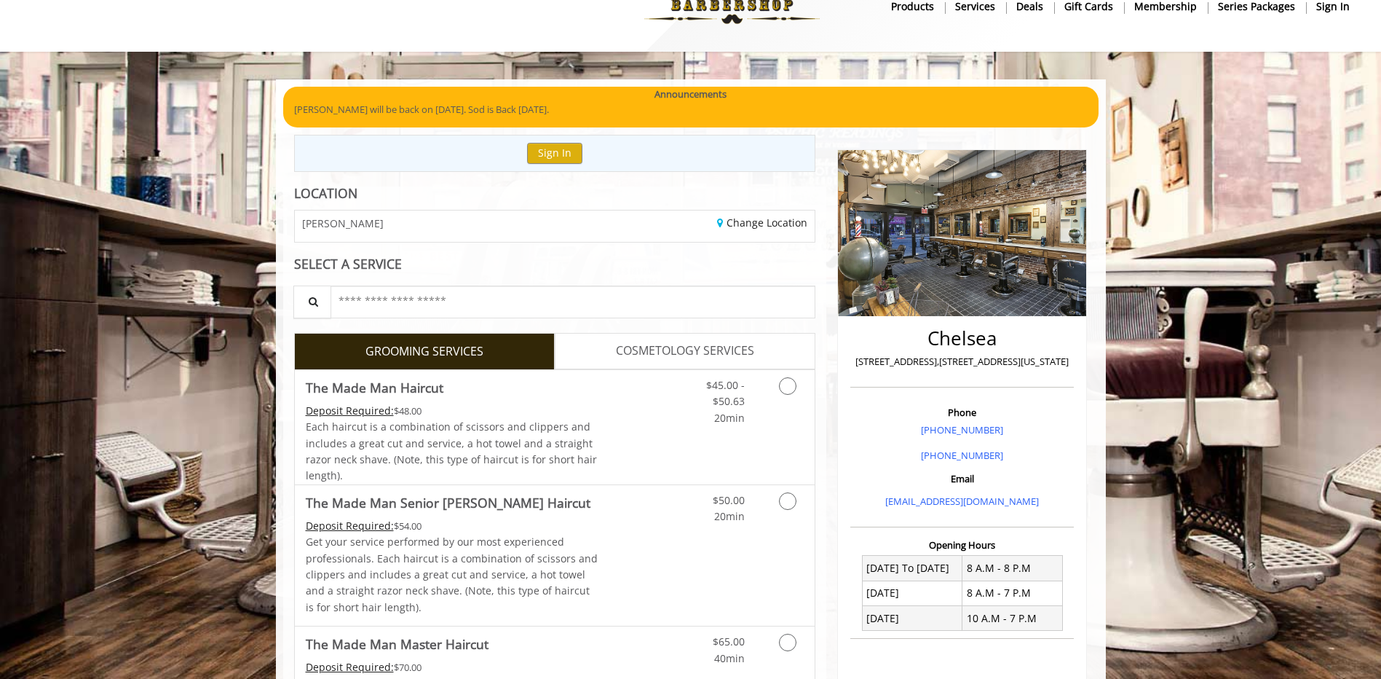
scroll to position [124, 0]
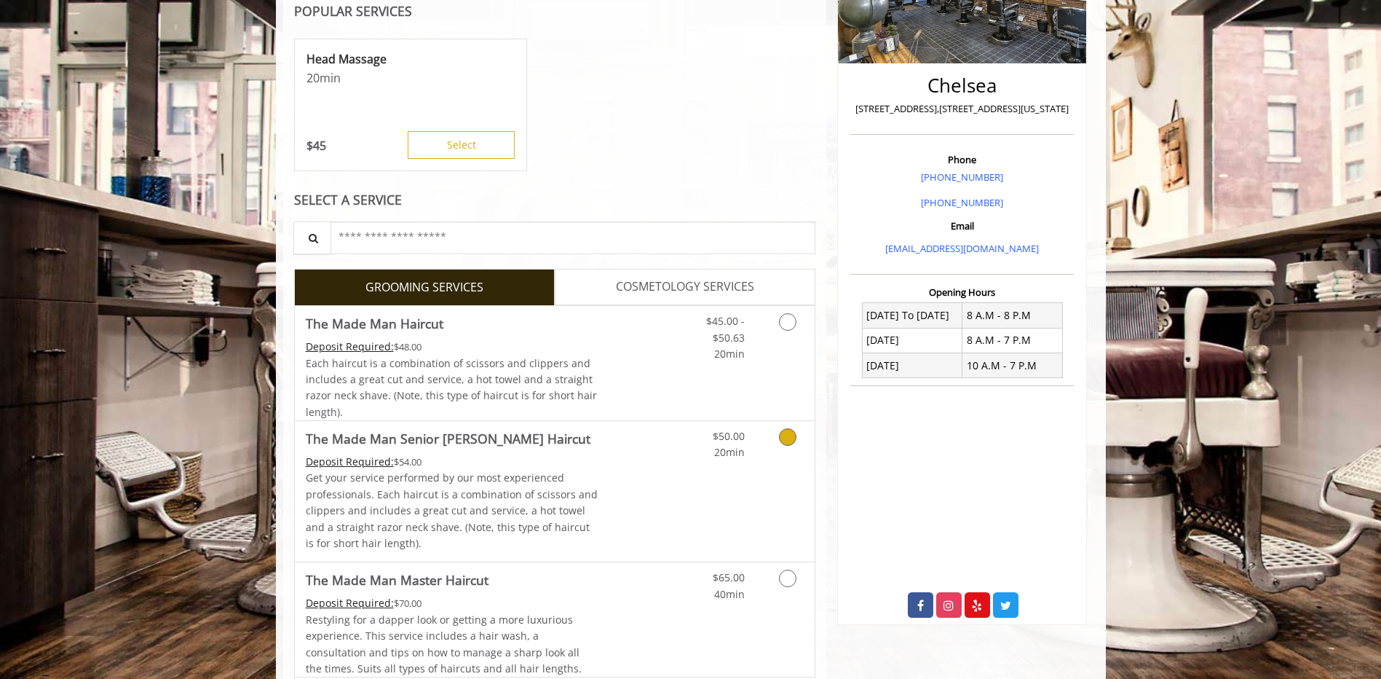
scroll to position [480, 0]
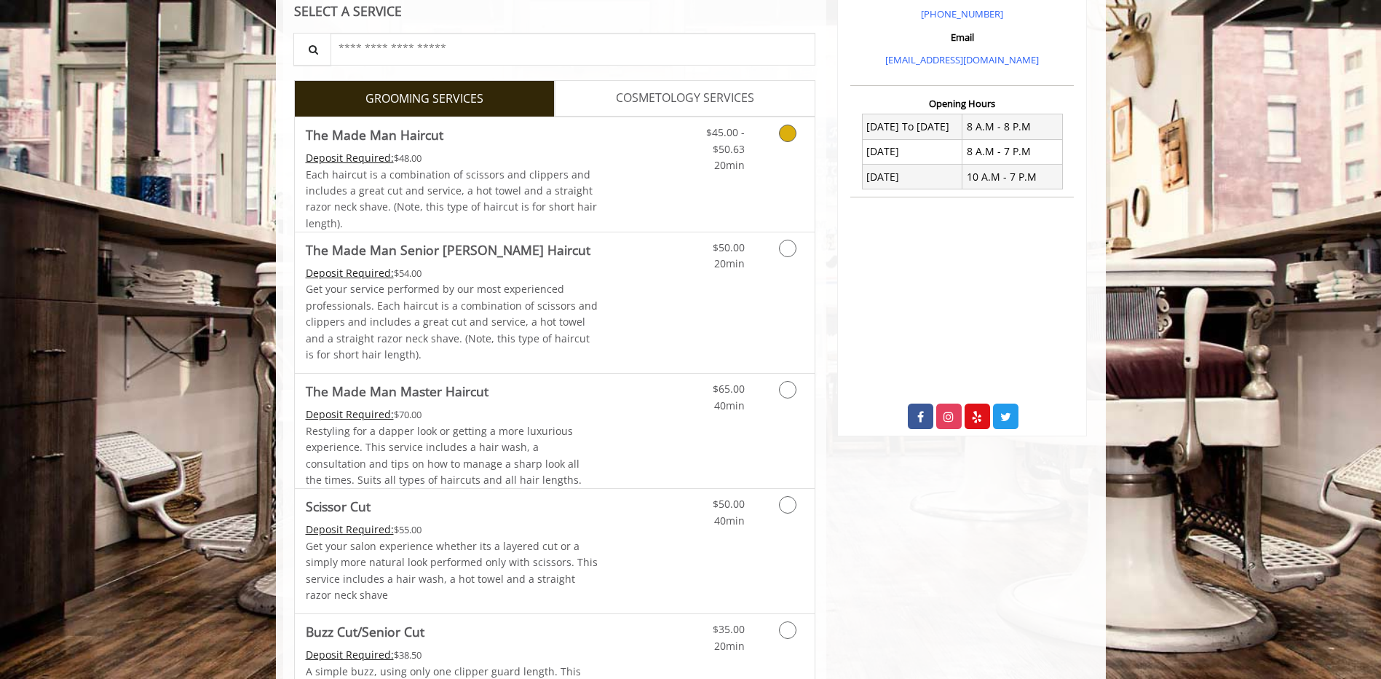
click at [693, 184] on div "$45.00 - $50.63 20min" at bounding box center [749, 174] width 130 height 114
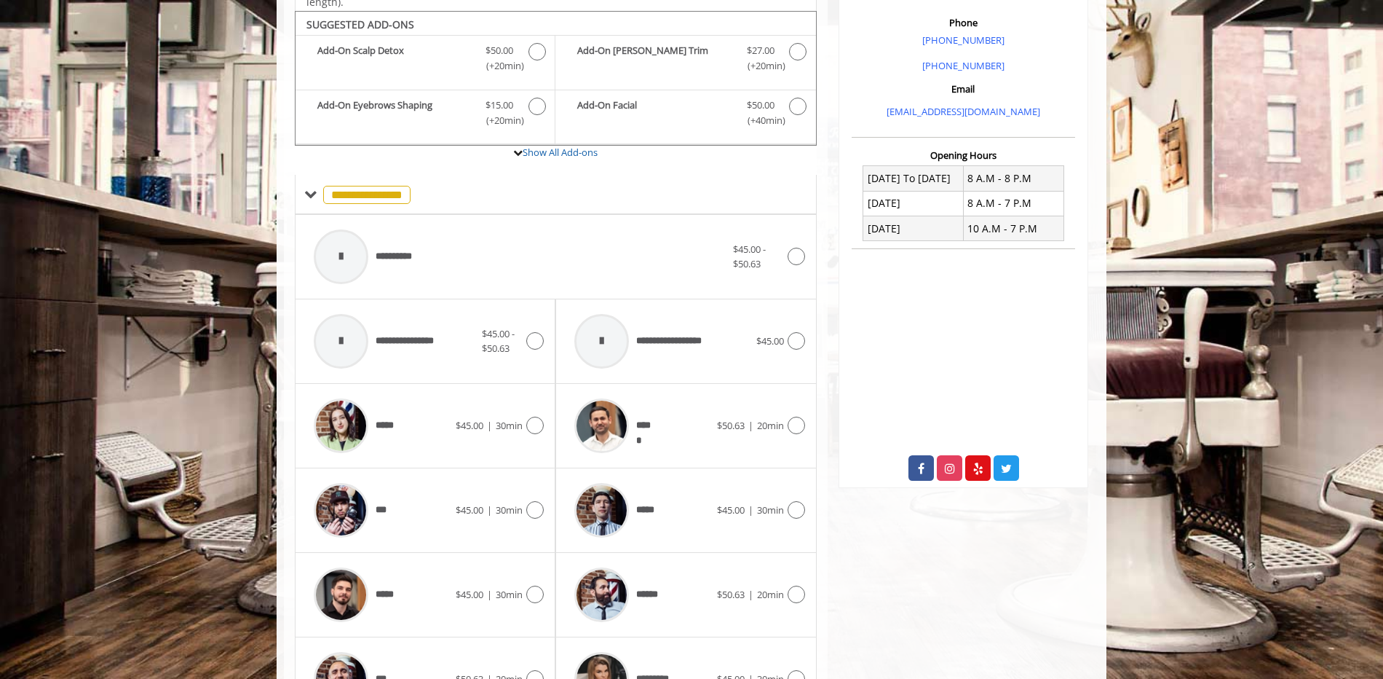
scroll to position [439, 0]
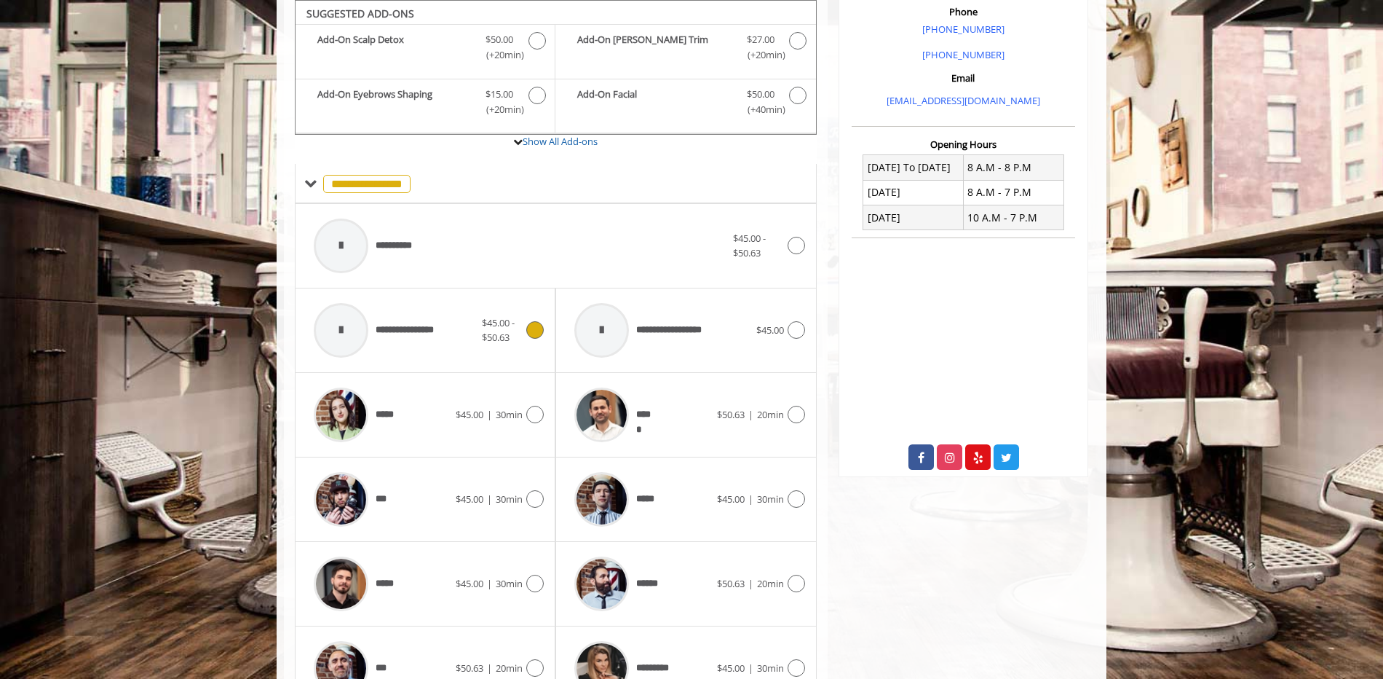
click at [529, 321] on div at bounding box center [533, 329] width 21 height 17
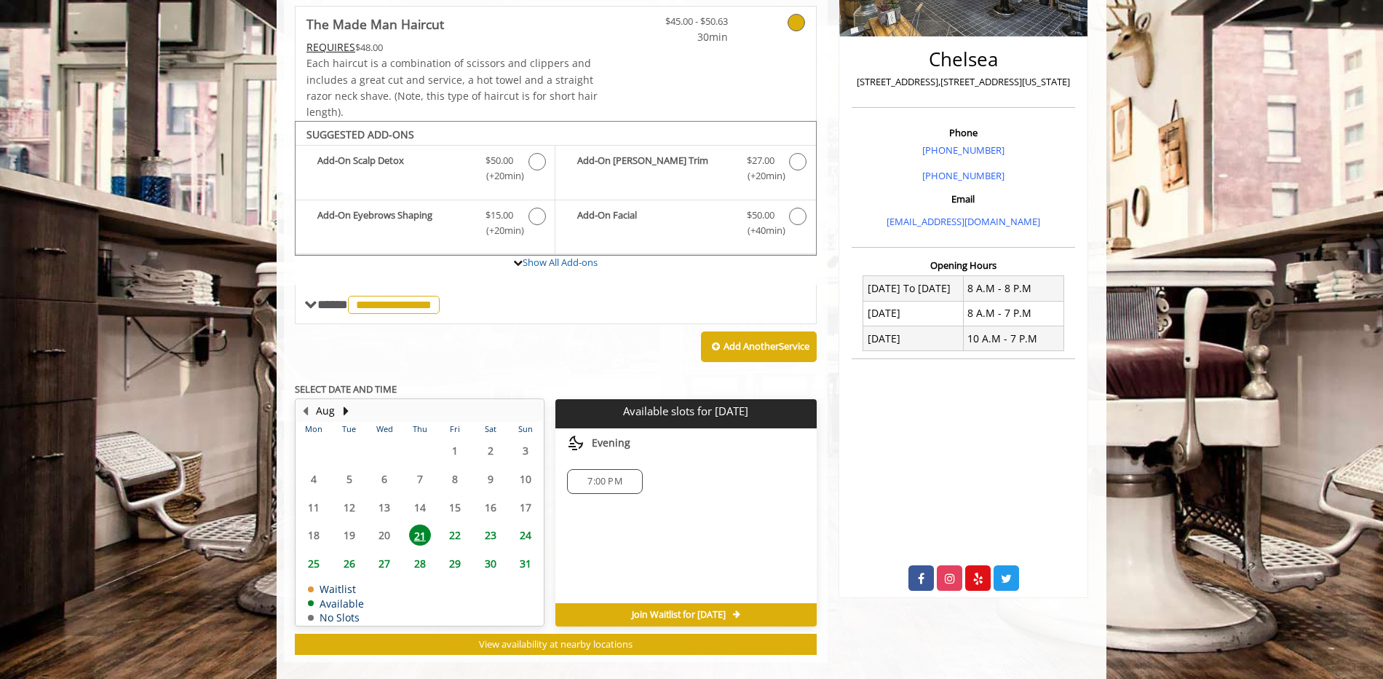
scroll to position [338, 0]
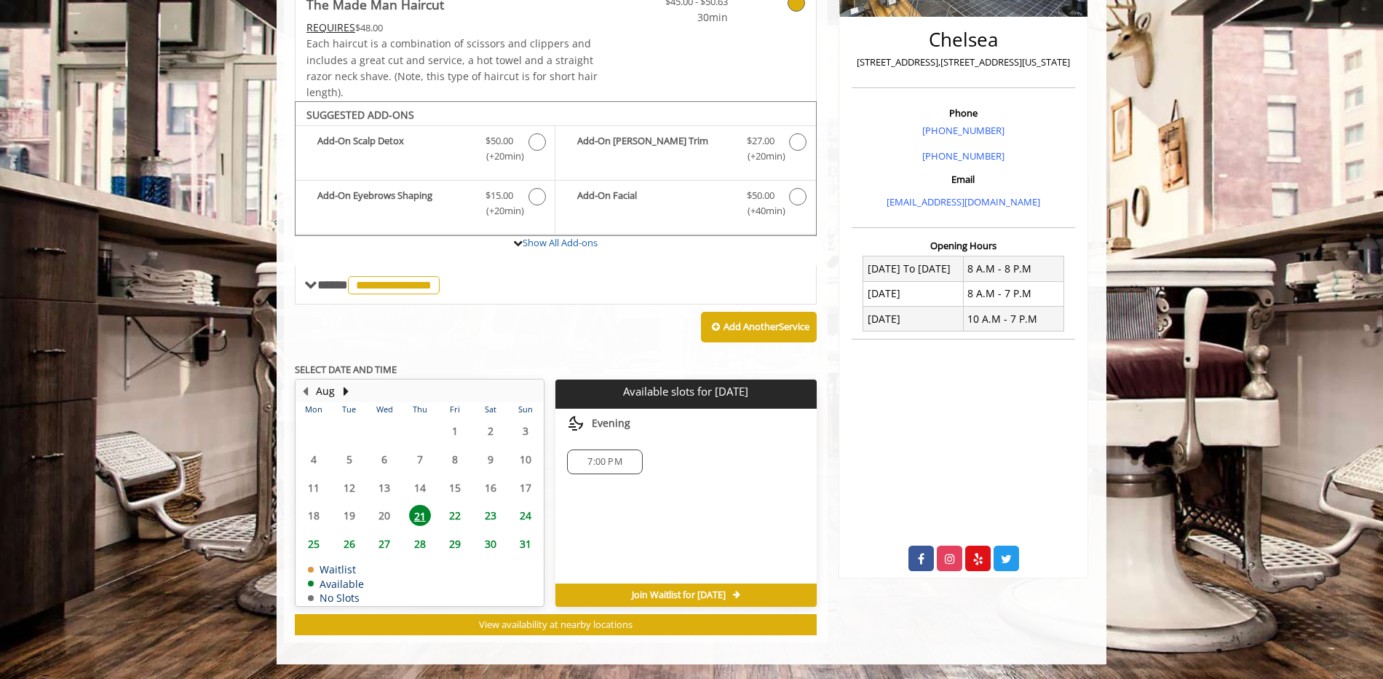
click at [596, 459] on span "7:00 PM" at bounding box center [605, 462] width 34 height 12
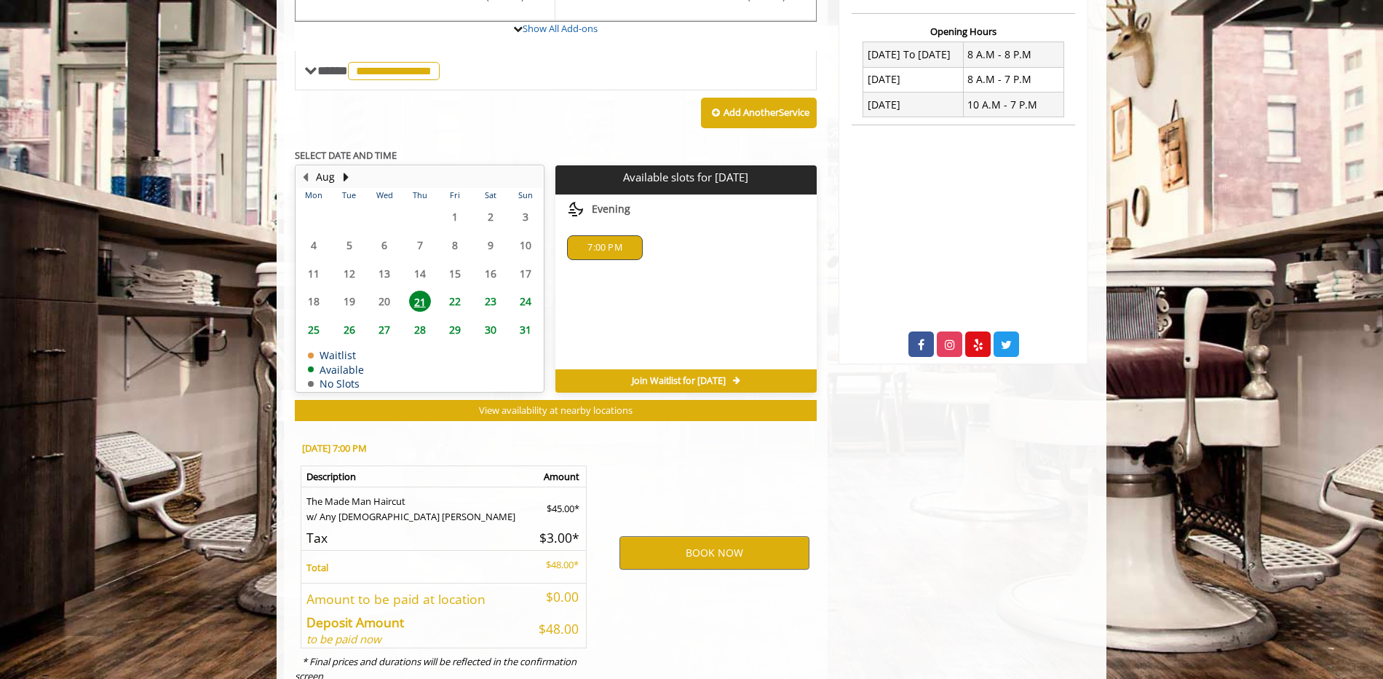
scroll to position [601, 0]
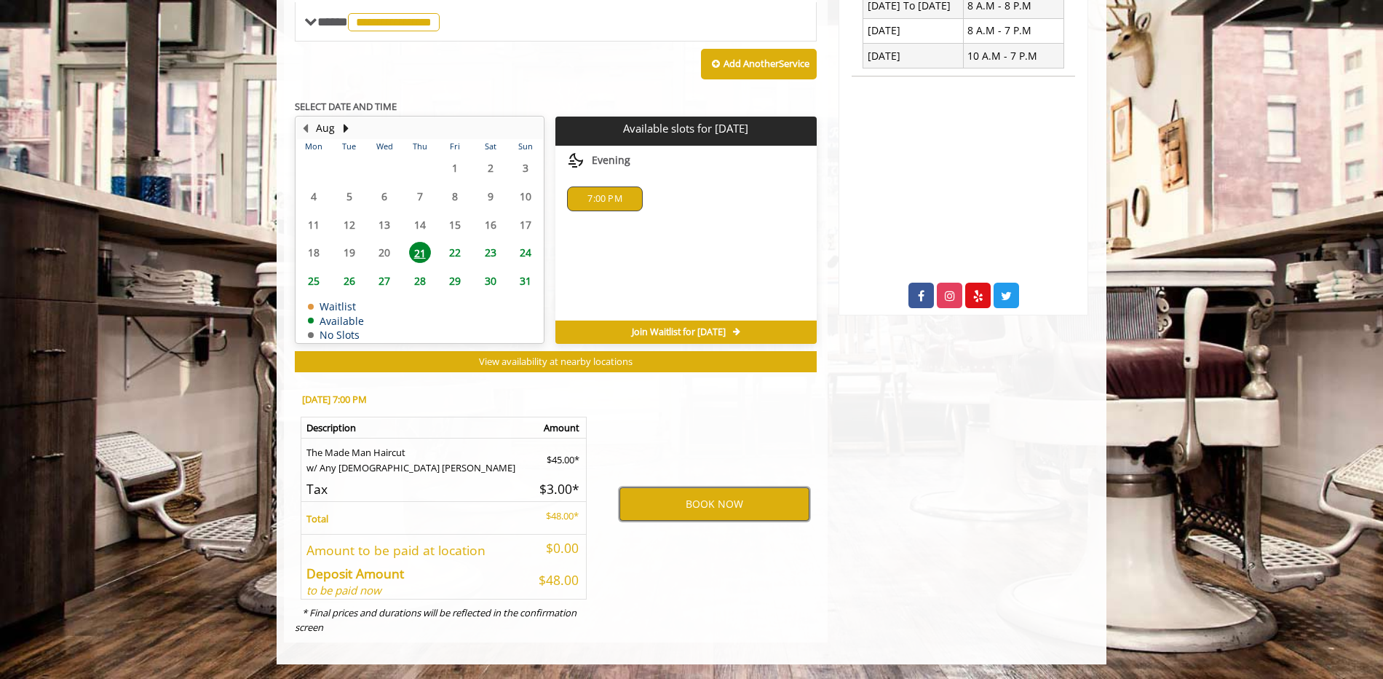
click at [691, 509] on button "BOOK NOW" at bounding box center [715, 503] width 190 height 33
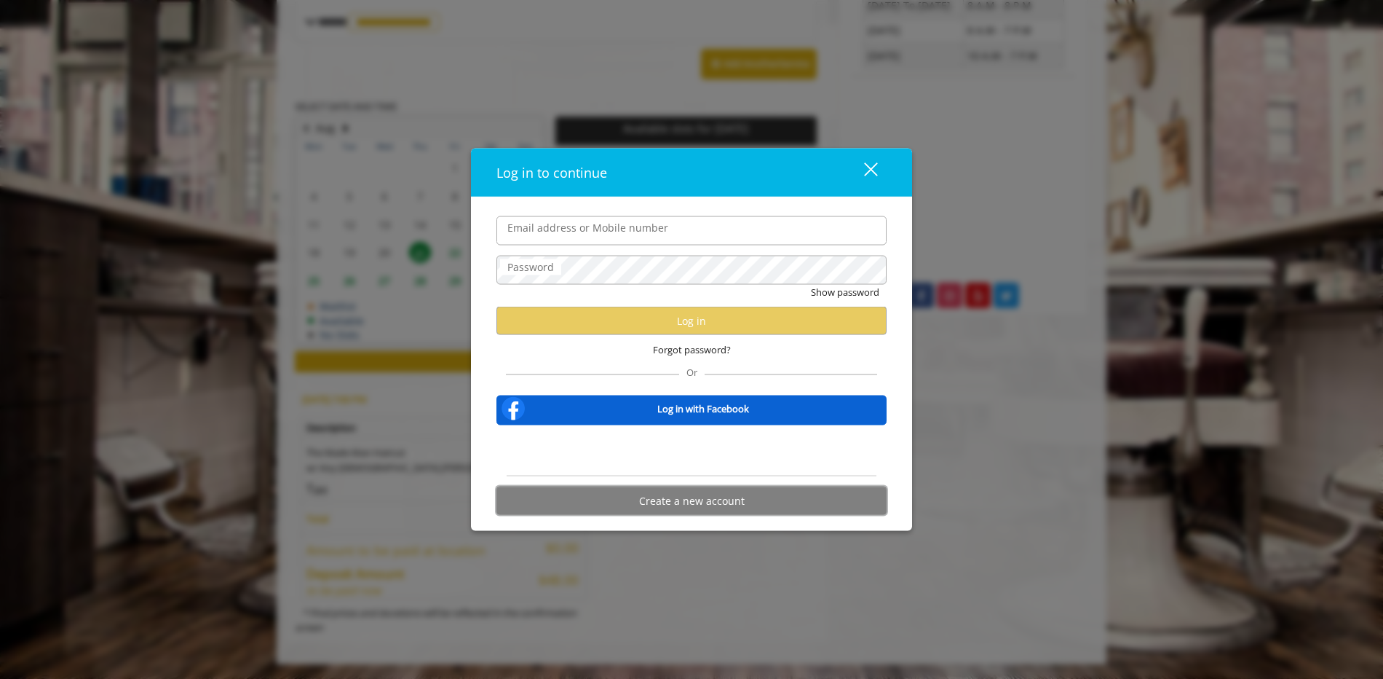
click at [703, 501] on button "Create a new account" at bounding box center [692, 500] width 390 height 28
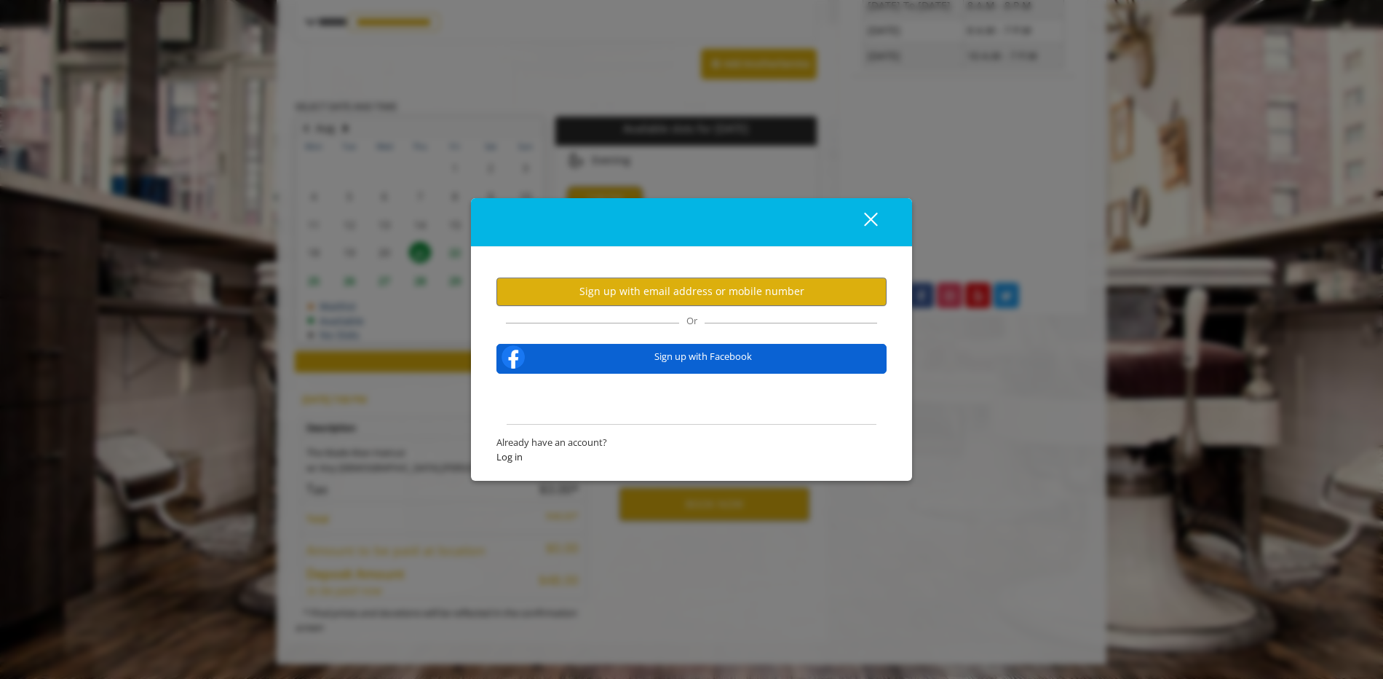
click at [860, 234] on button "close" at bounding box center [862, 222] width 50 height 30
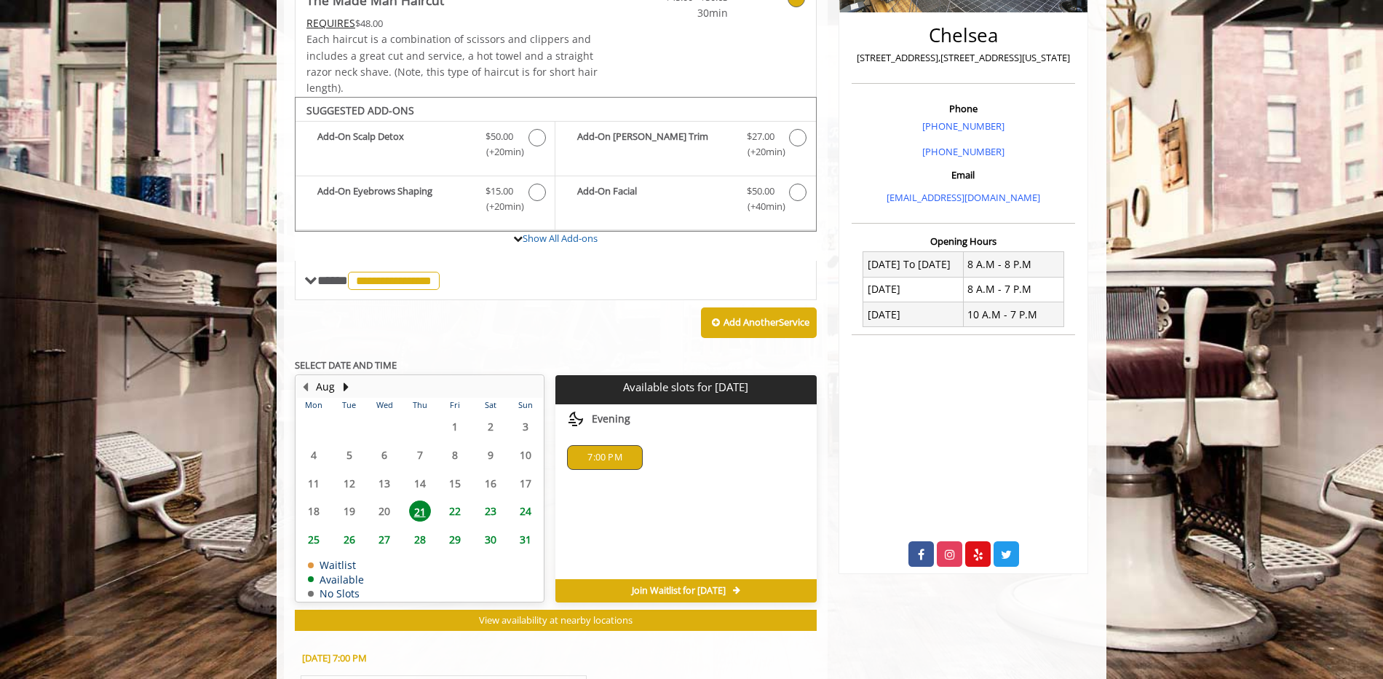
scroll to position [364, 0]
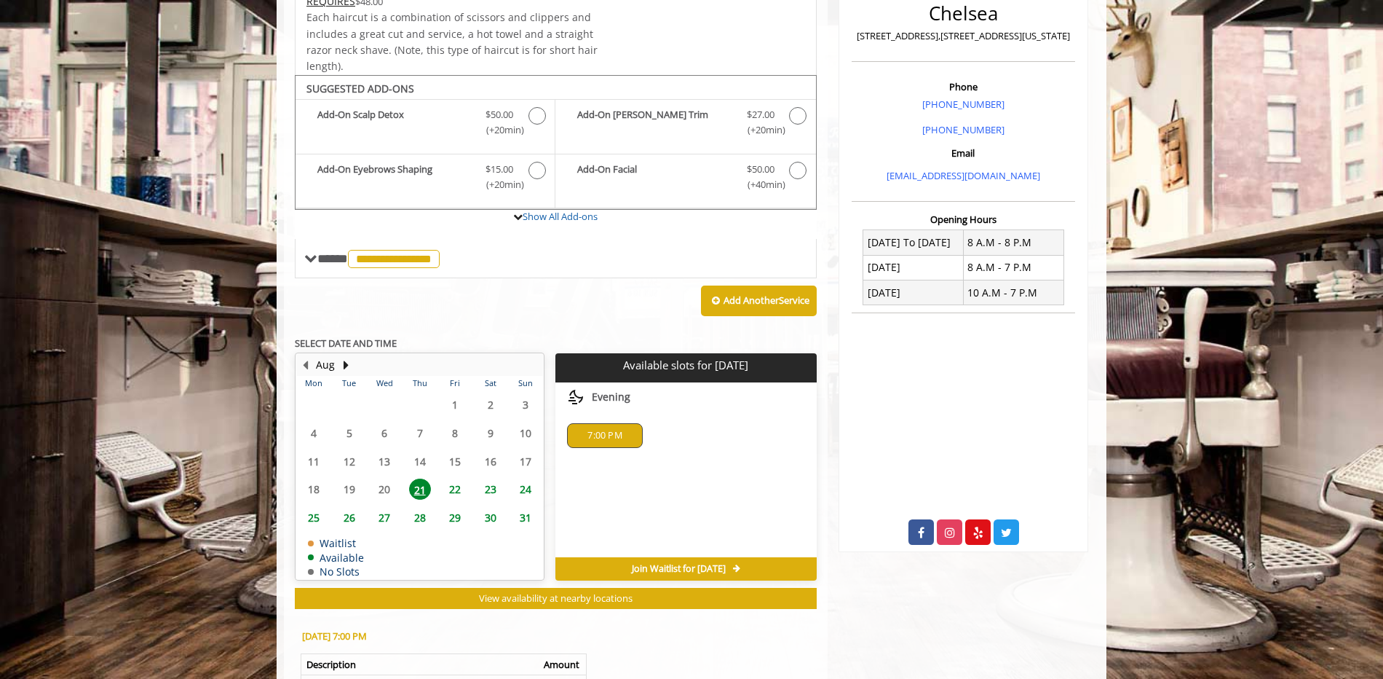
click at [601, 431] on span "7:00 PM" at bounding box center [605, 436] width 34 height 12
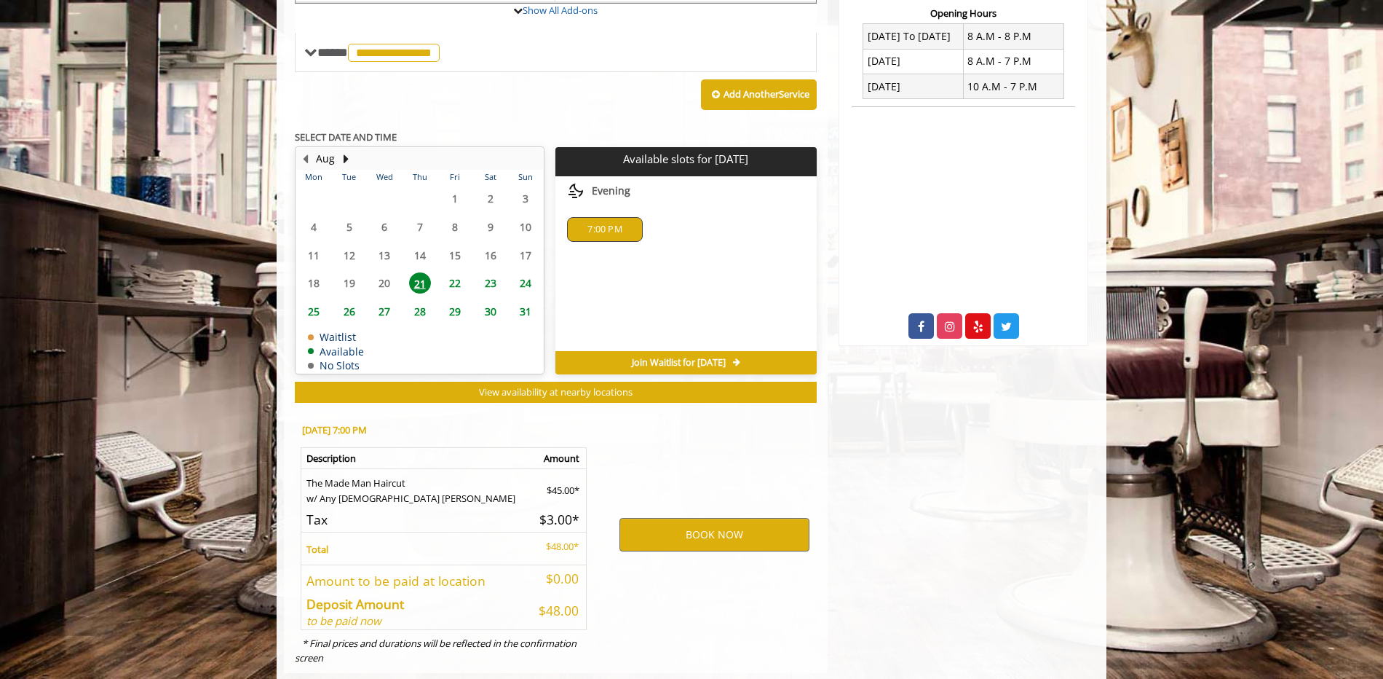
scroll to position [582, 0]
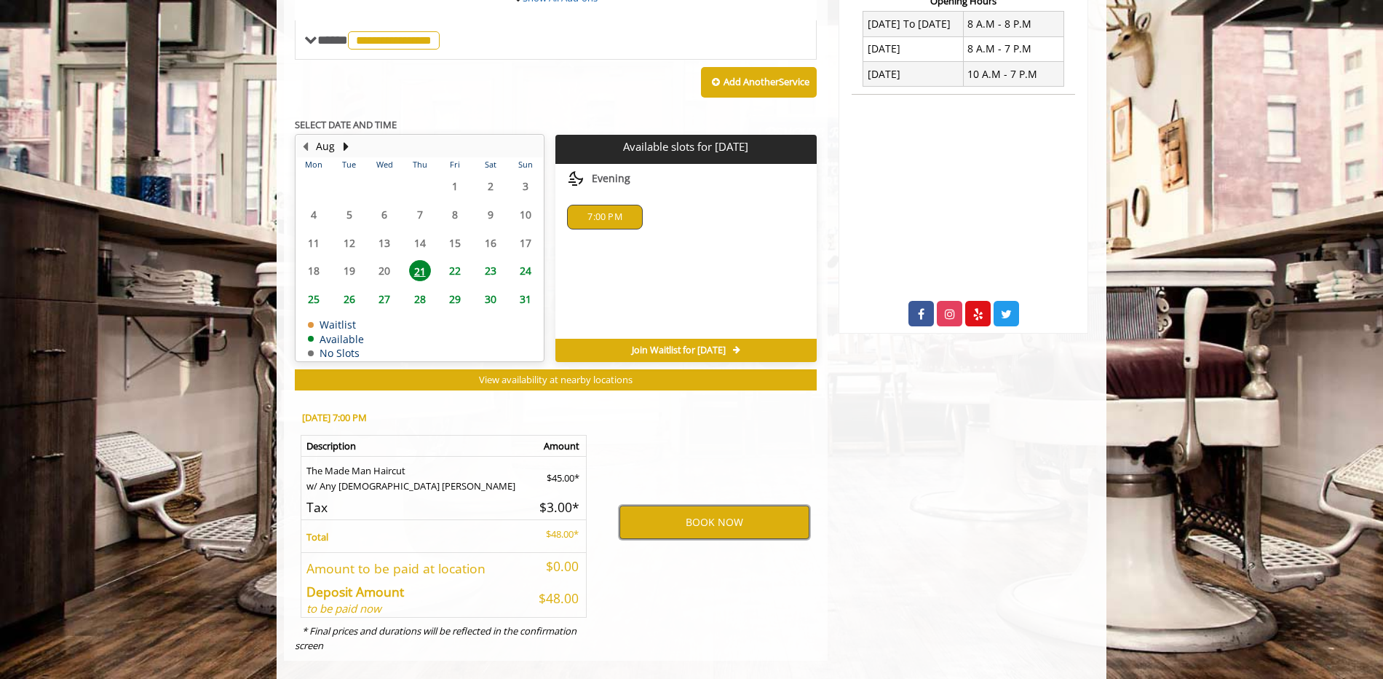
click at [668, 520] on button "BOOK NOW" at bounding box center [715, 521] width 190 height 33
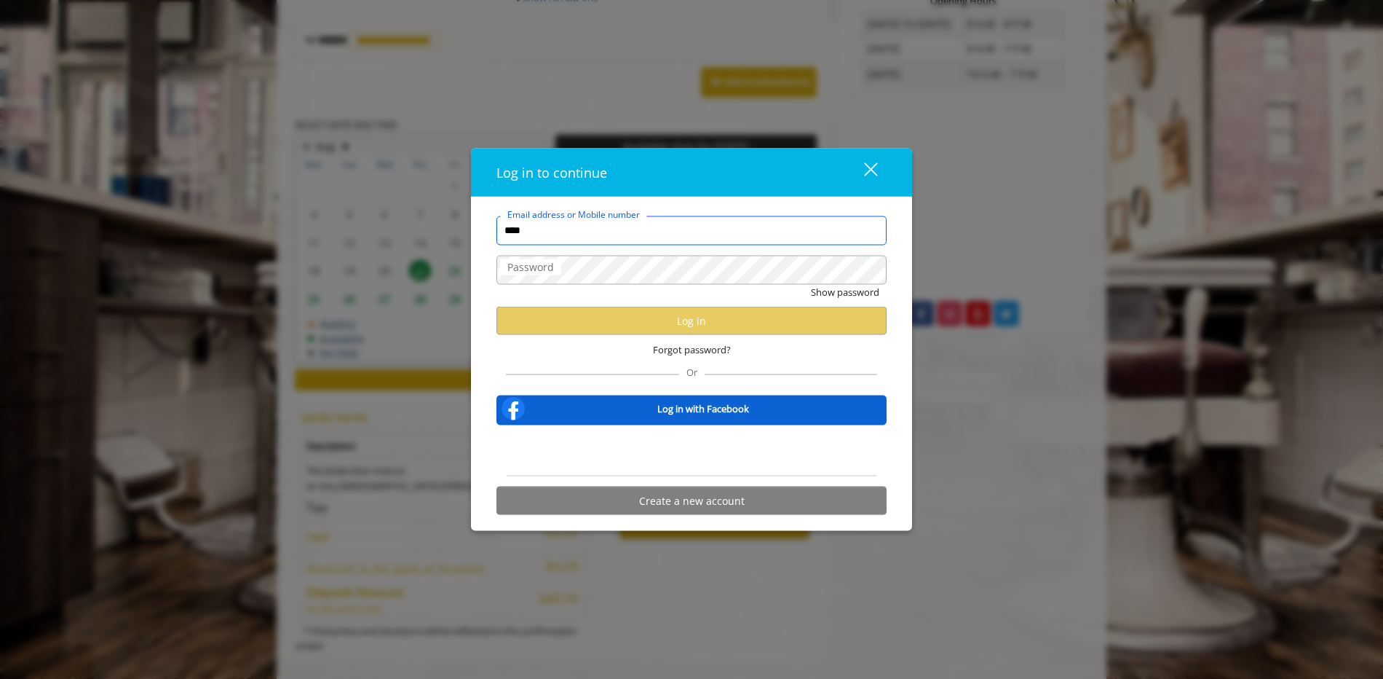
type input "**********"
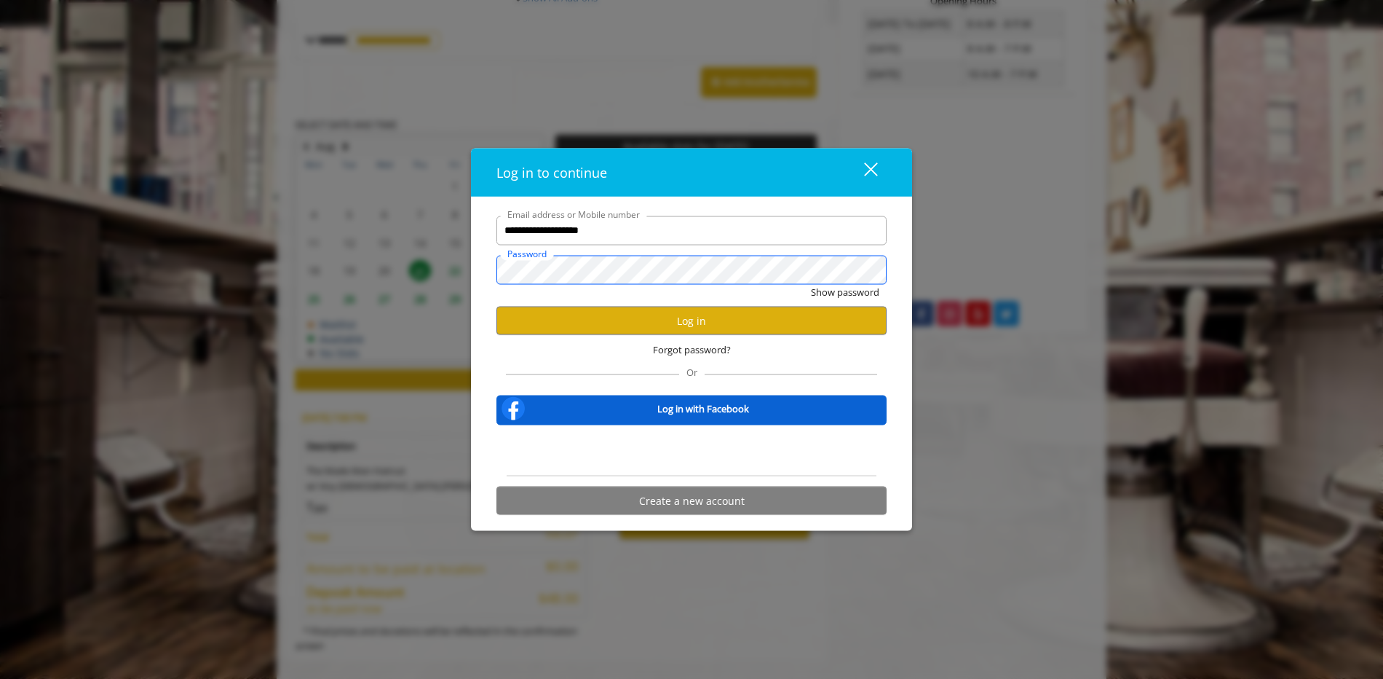
click at [811, 284] on button "Show password" at bounding box center [845, 291] width 68 height 15
click at [593, 320] on button "Log in" at bounding box center [692, 321] width 390 height 28
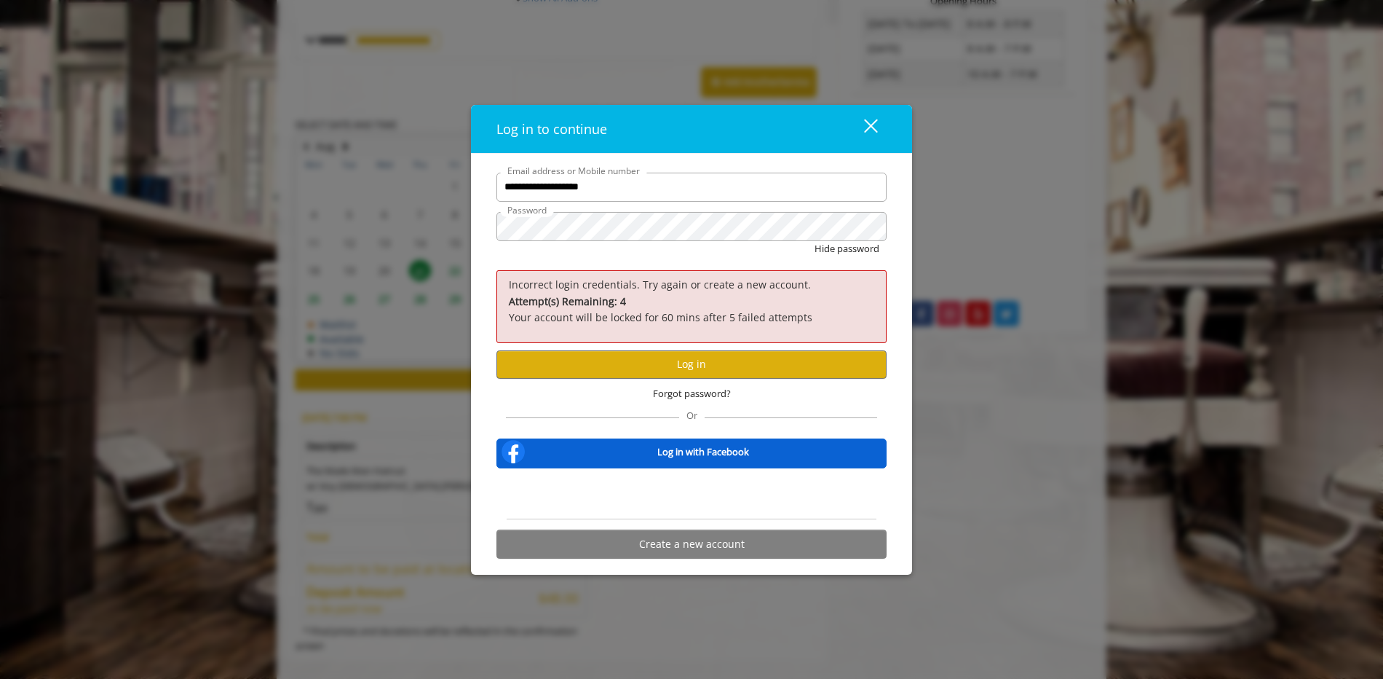
click at [861, 128] on div "close" at bounding box center [861, 129] width 29 height 22
